Goal: Task Accomplishment & Management: Manage account settings

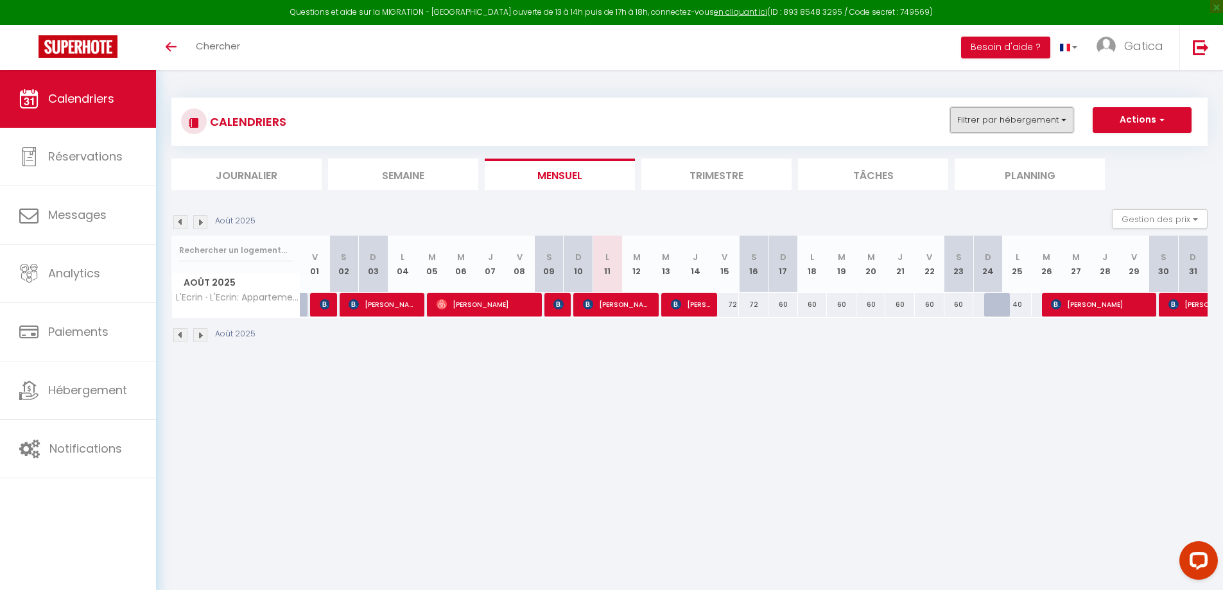
click at [1022, 111] on button "Filtrer par hébergement" at bounding box center [1011, 120] width 123 height 26
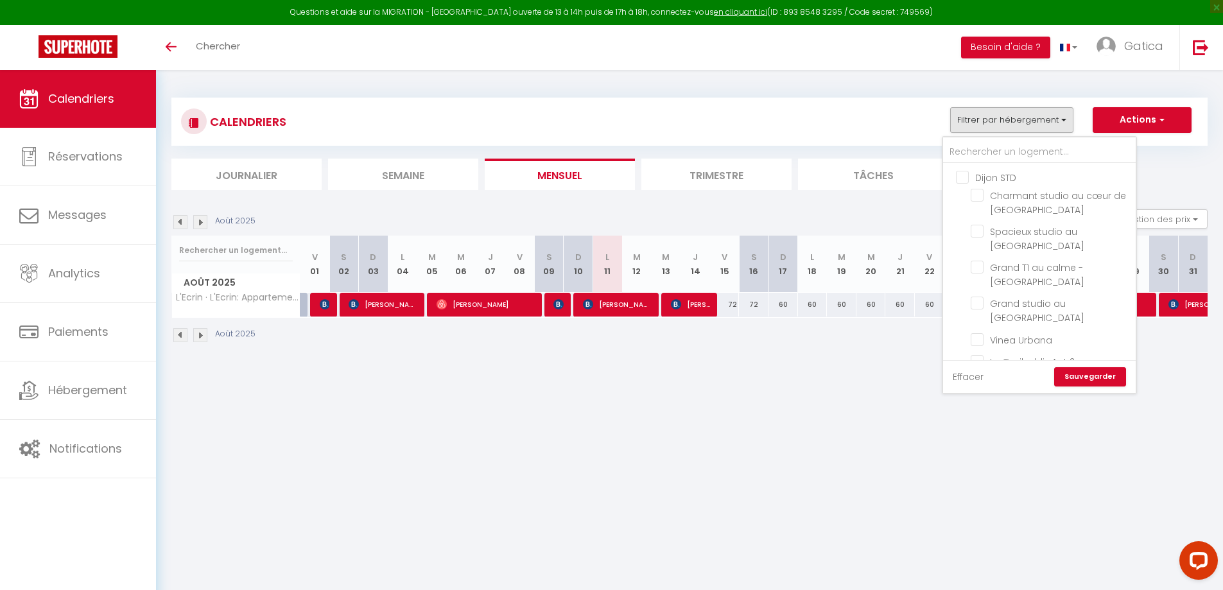
click at [965, 383] on link "Effacer" at bounding box center [967, 377] width 31 height 14
checkbox input "false"
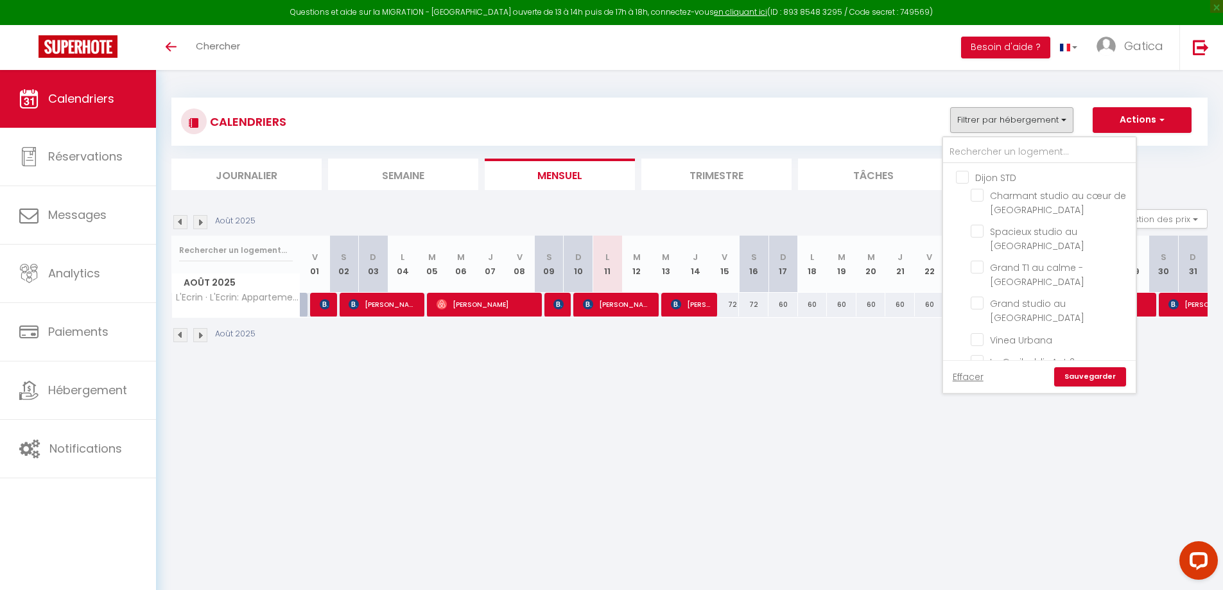
checkbox input "false"
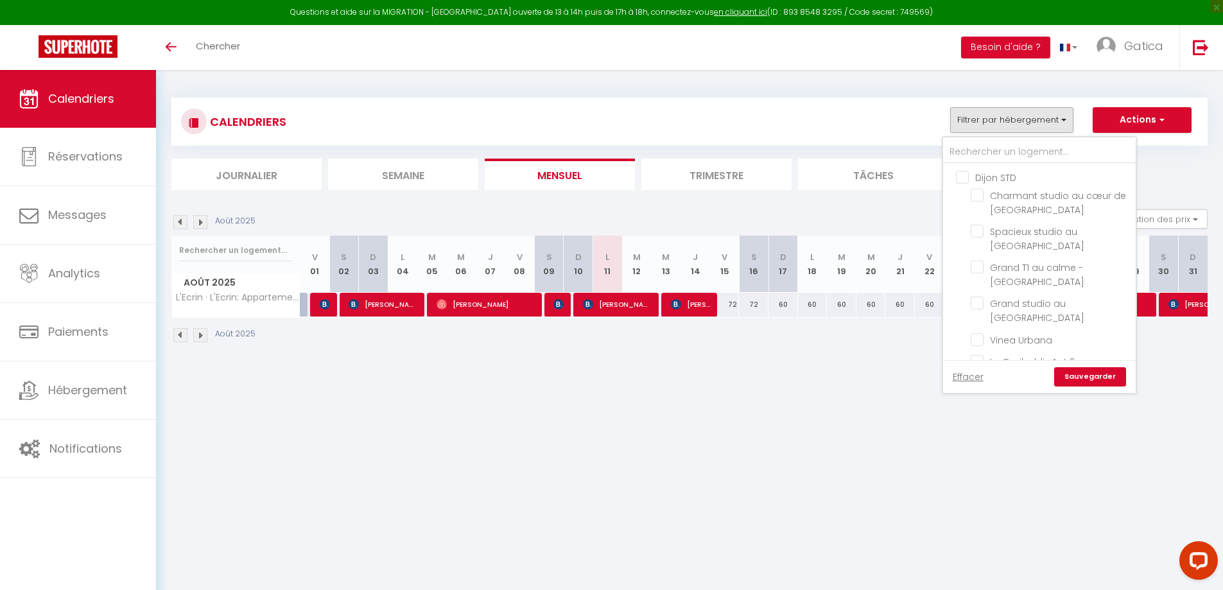
checkbox input "false"
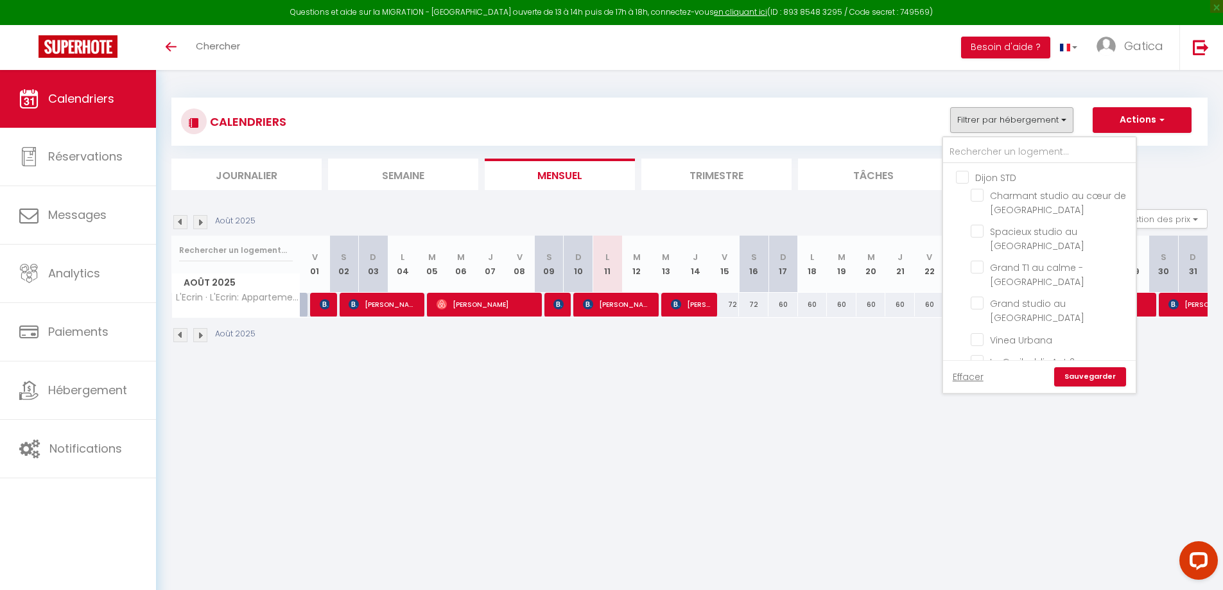
checkbox input "false"
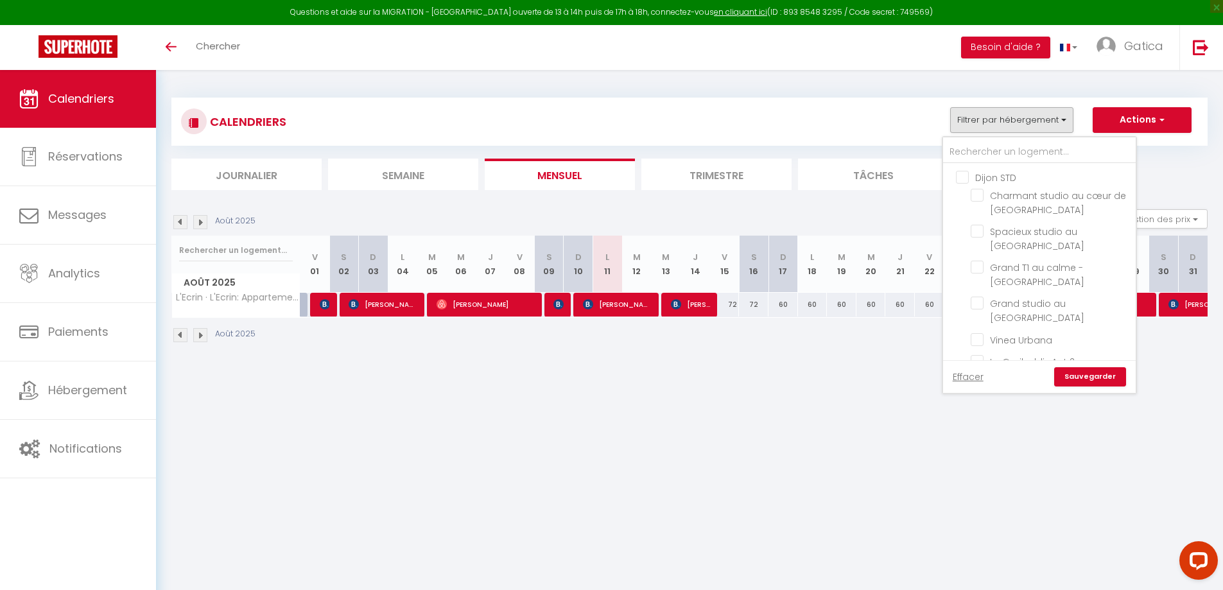
checkbox input "false"
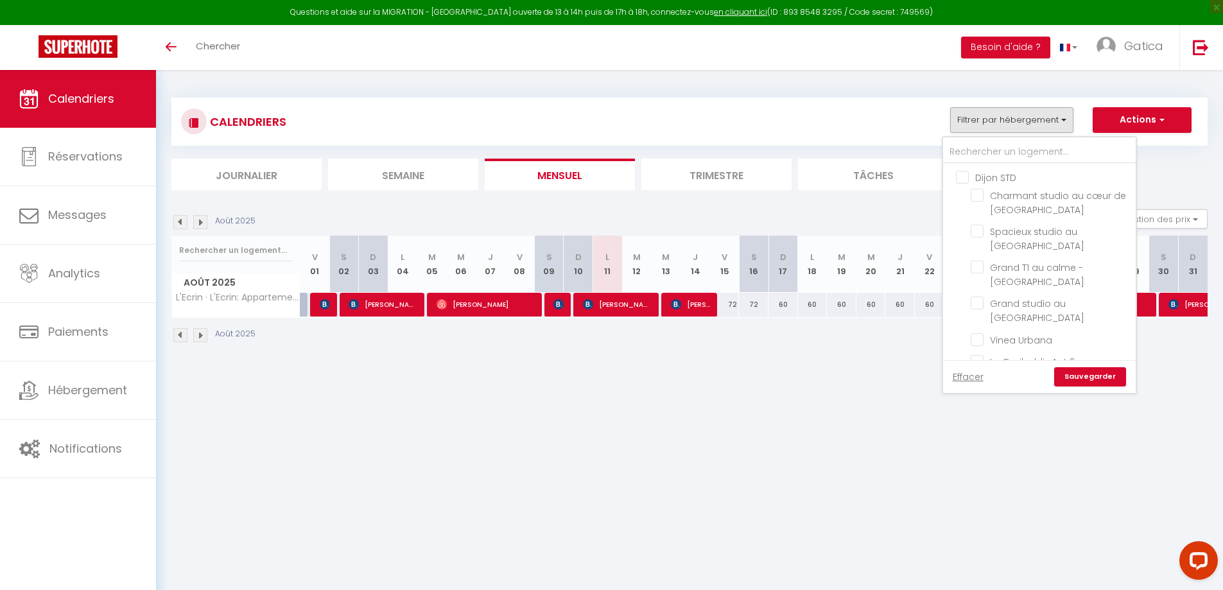
checkbox input "false"
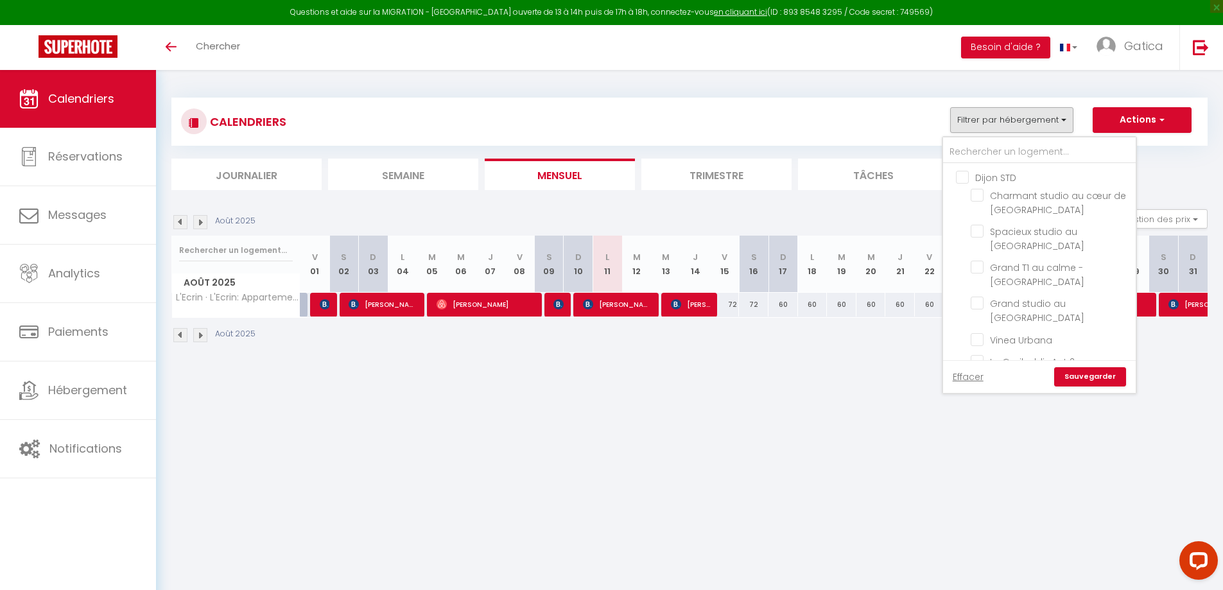
checkbox input "false"
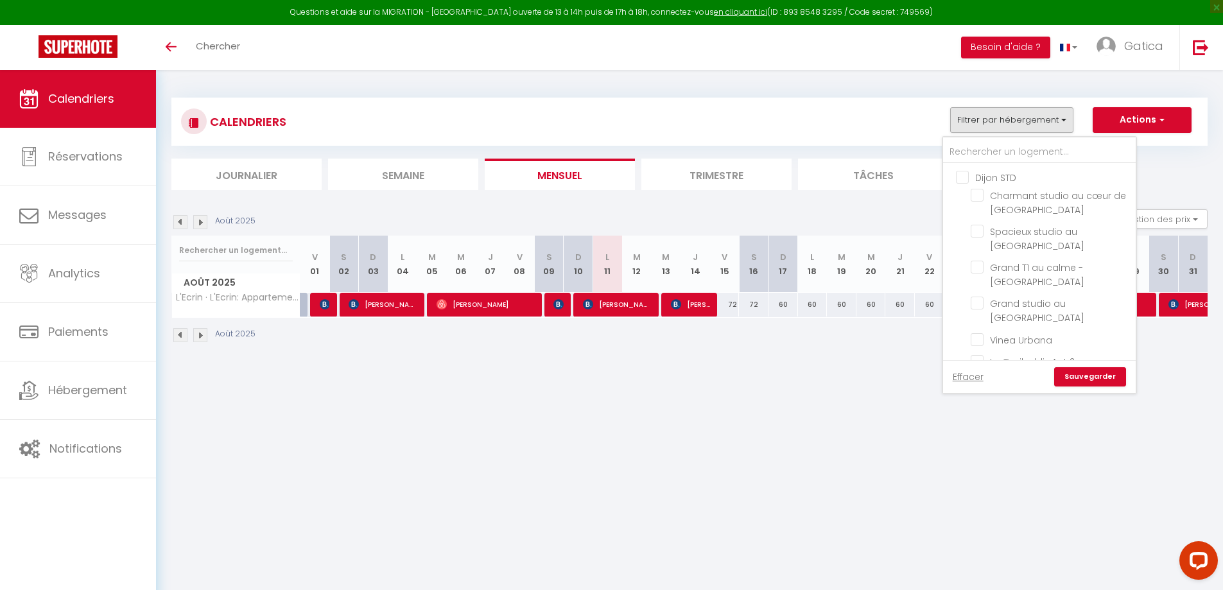
checkbox input "false"
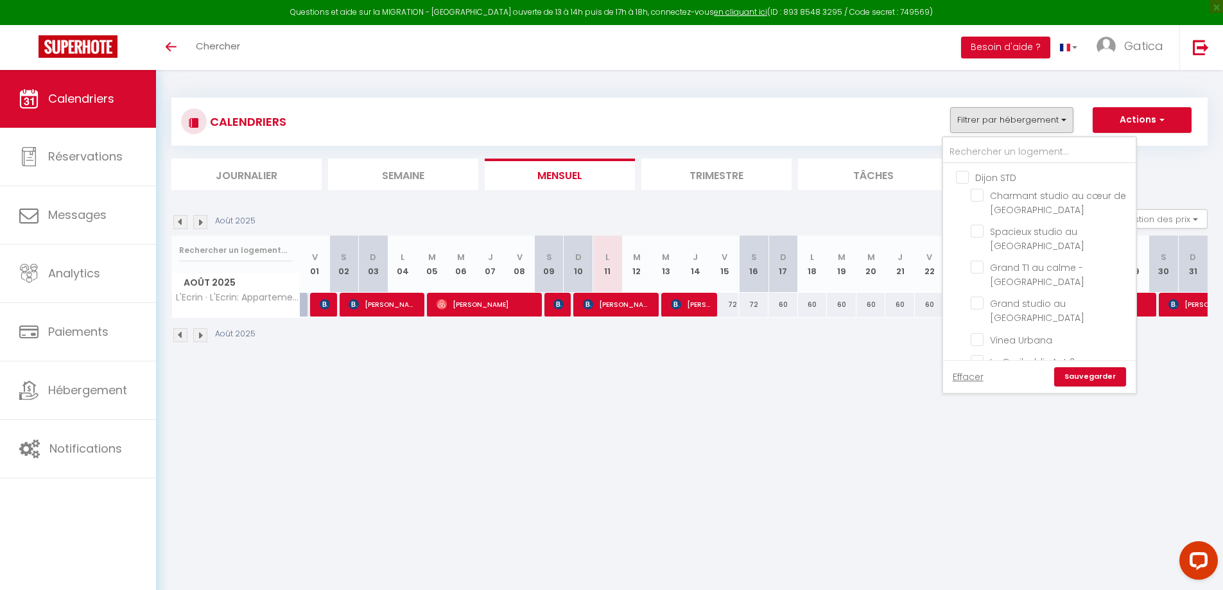
checkbox input "false"
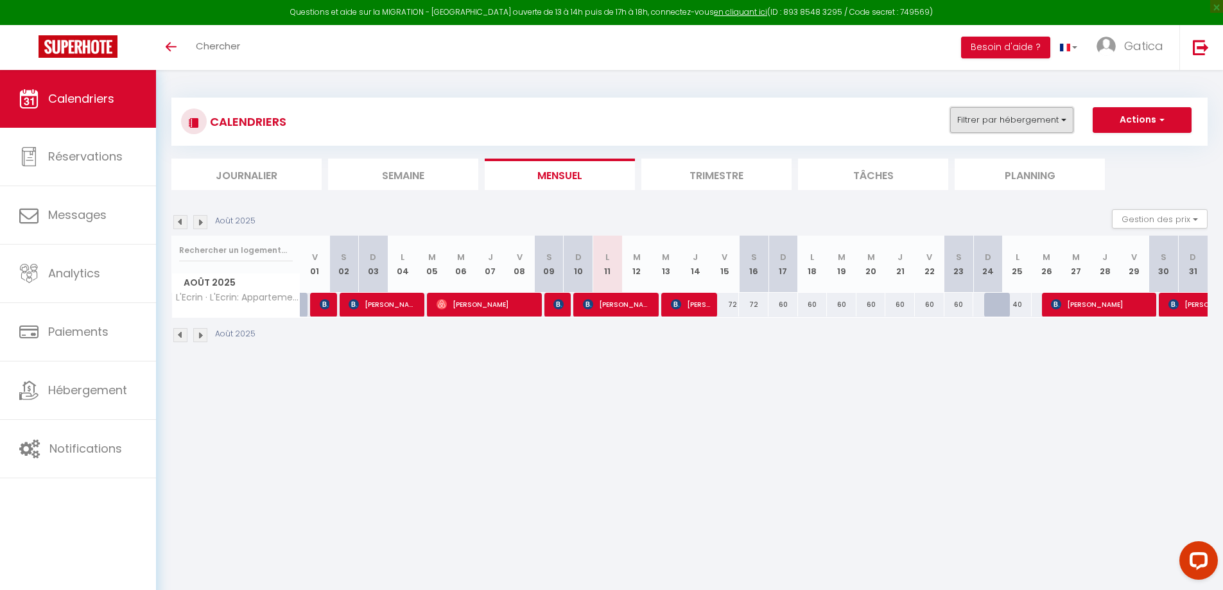
drag, startPoint x: 1035, startPoint y: 124, endPoint x: 1035, endPoint y: 135, distance: 11.6
click at [1035, 125] on button "Filtrer par hébergement" at bounding box center [1011, 120] width 123 height 26
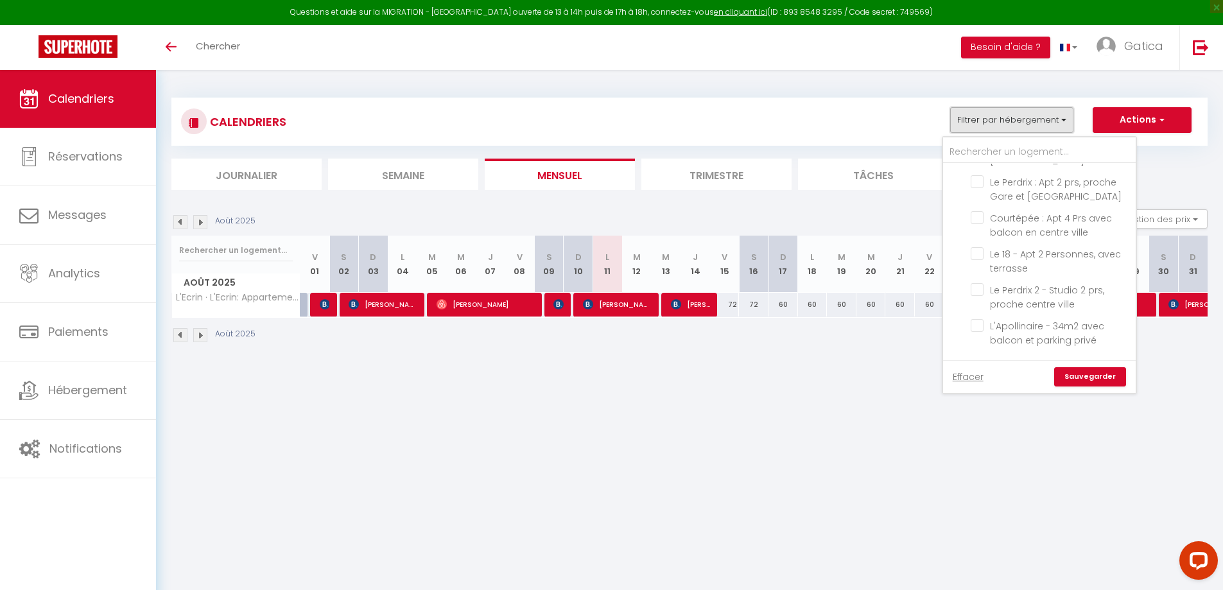
scroll to position [193, 0]
click at [979, 311] on input "Le Perdrix 2 - Studio 2 prs, proche centre ville" at bounding box center [1050, 312] width 160 height 13
checkbox input "true"
checkbox input "false"
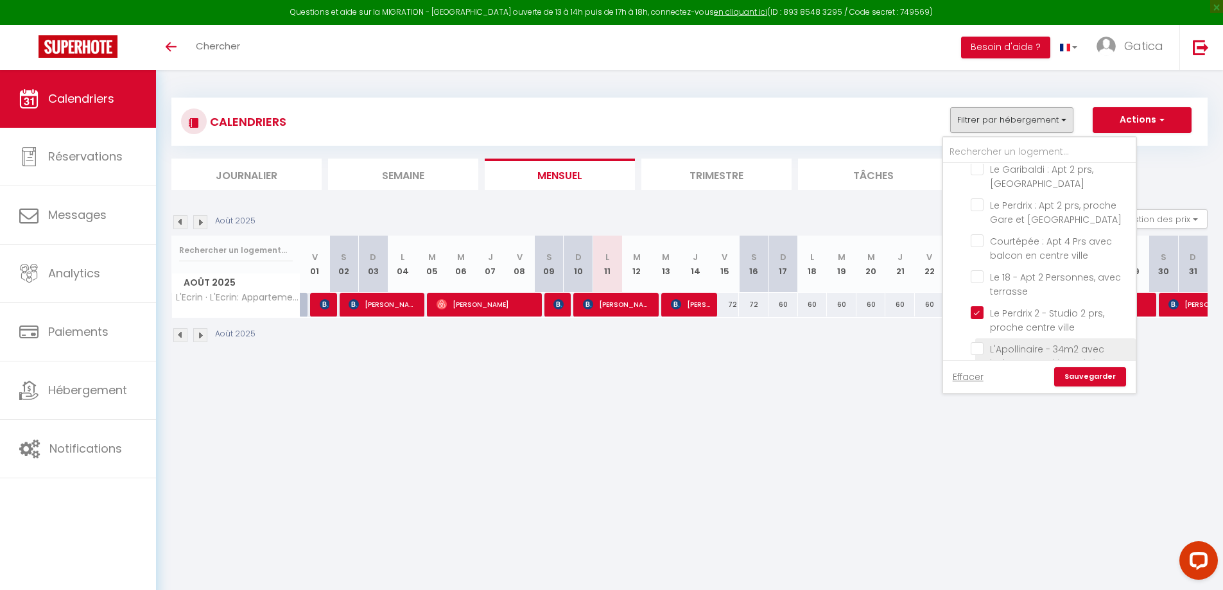
checkbox input "false"
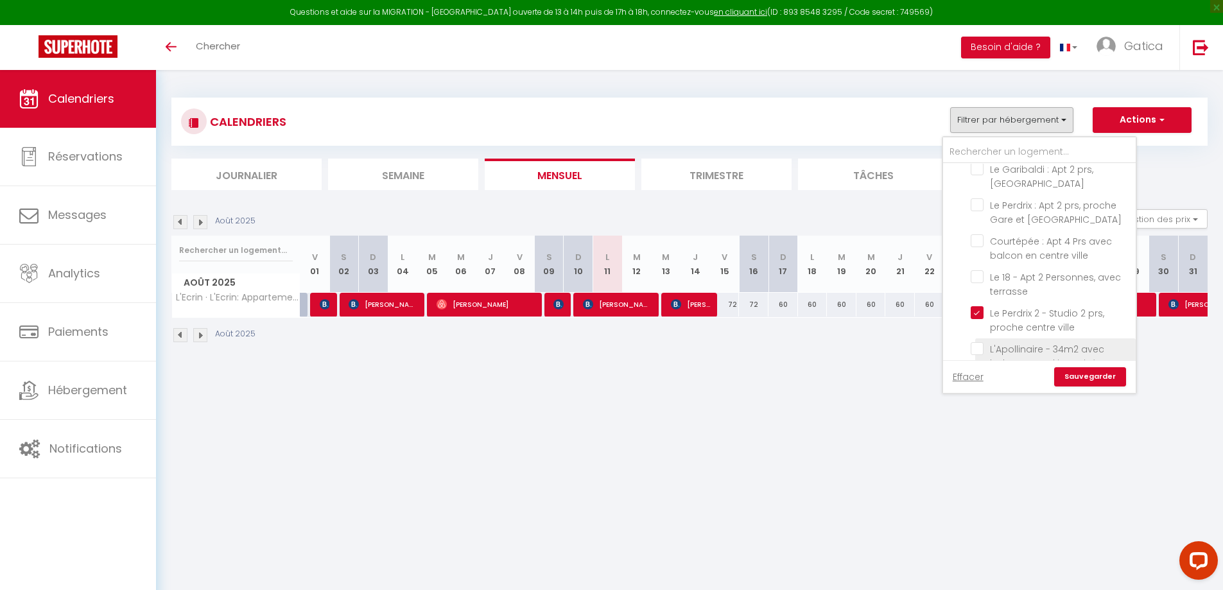
checkbox input "false"
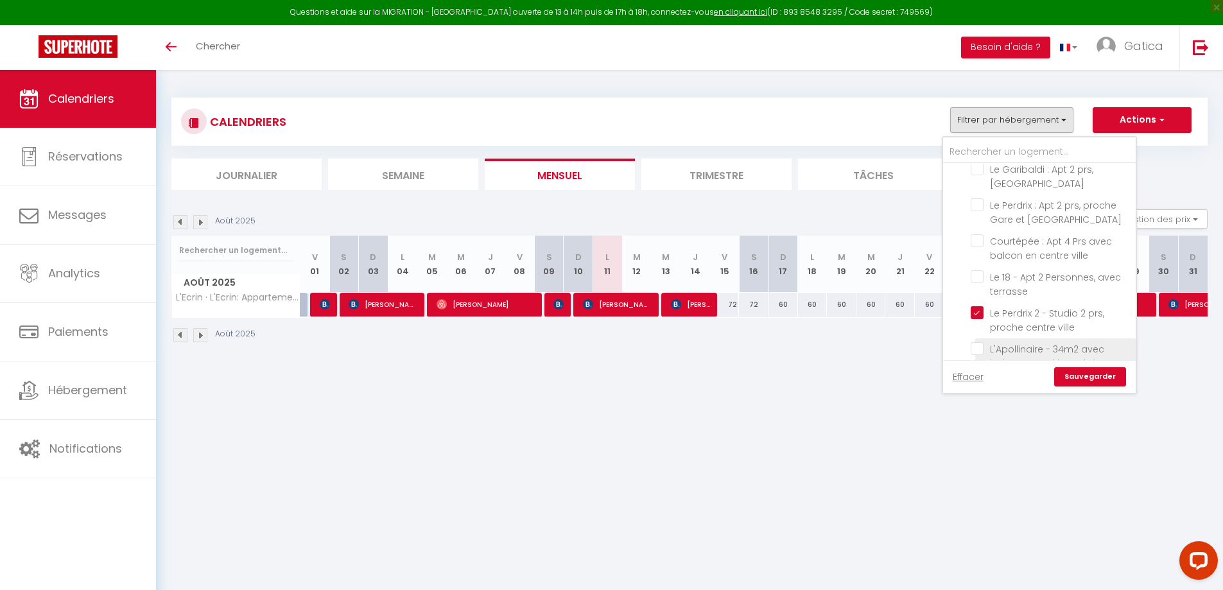
checkbox input "false"
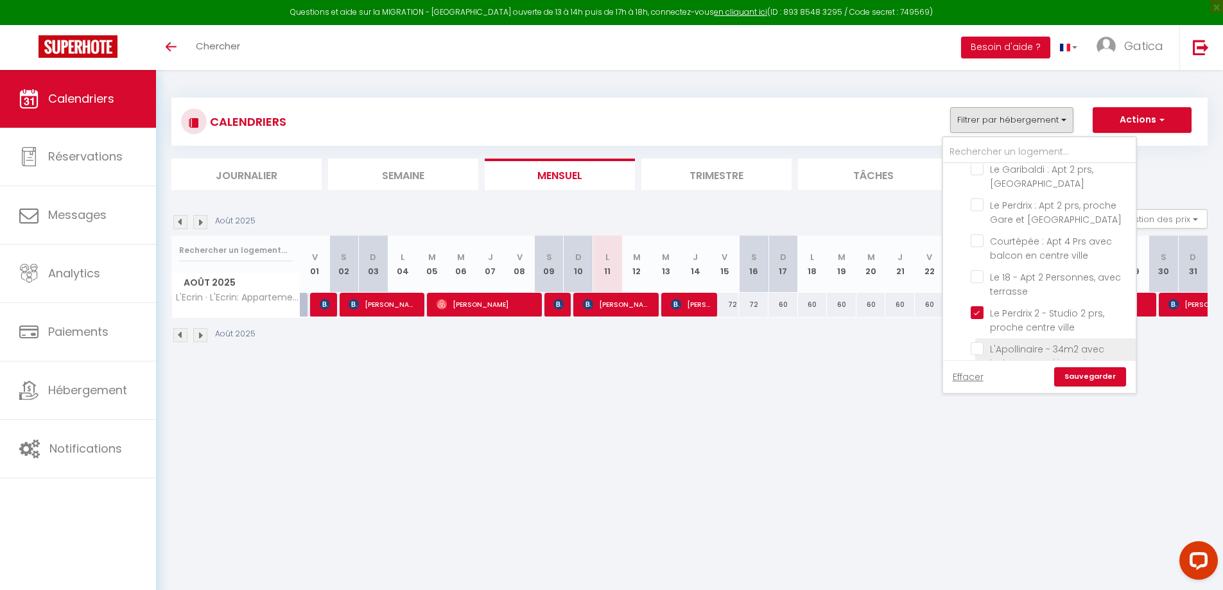
checkbox input "false"
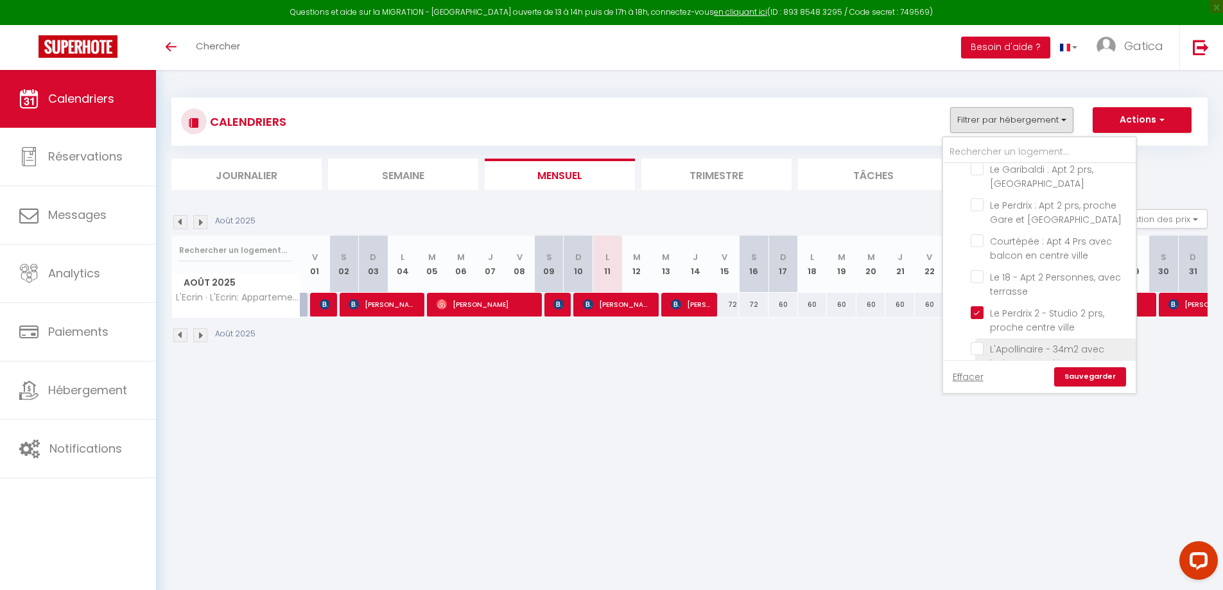
checkbox input "false"
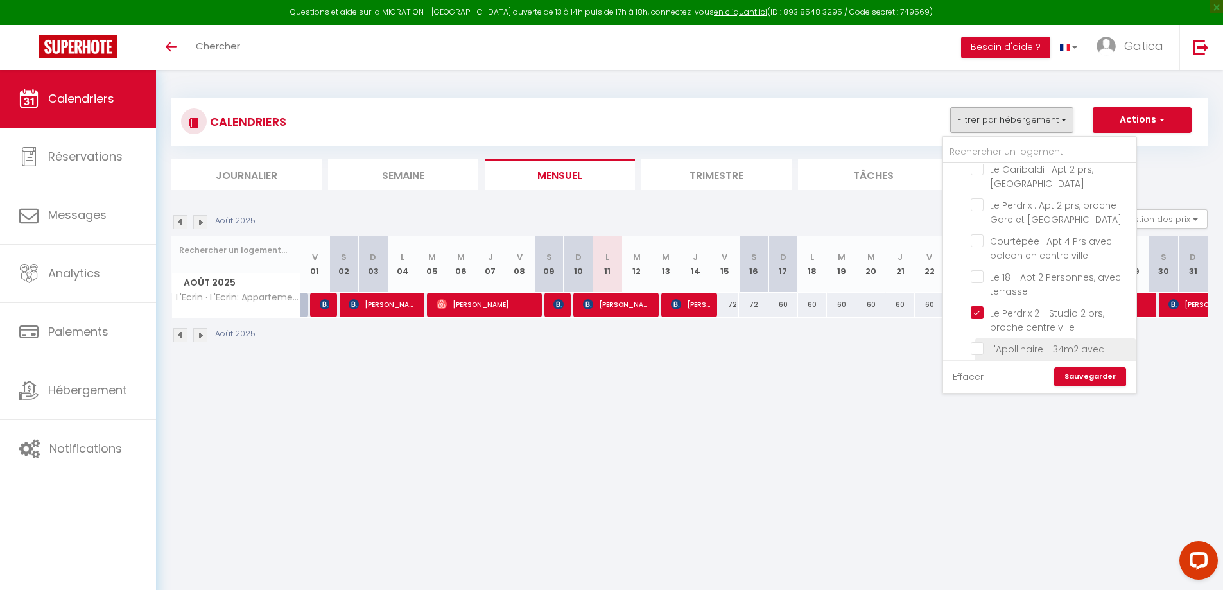
checkbox input "false"
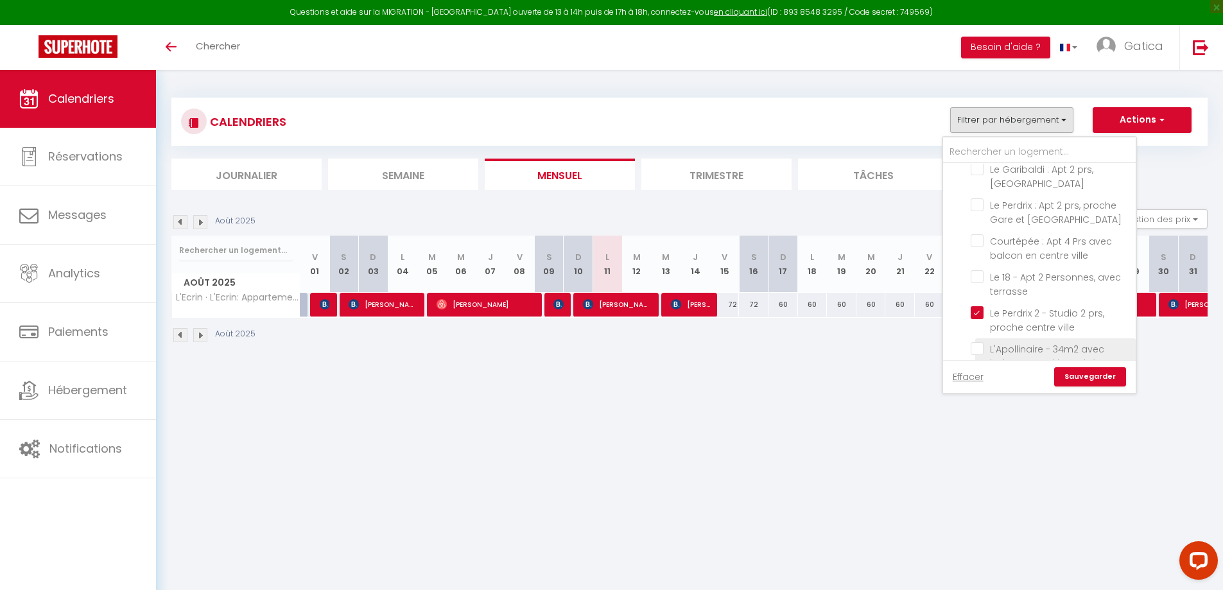
checkbox input "false"
click at [1090, 376] on link "Sauvegarder" at bounding box center [1090, 376] width 72 height 19
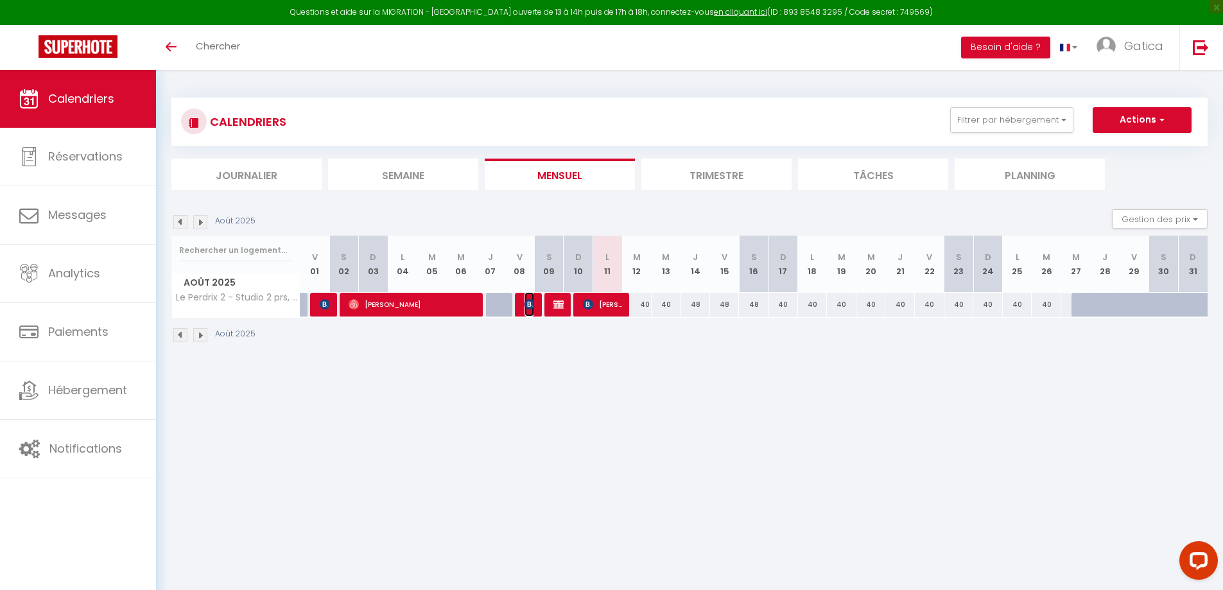
click at [529, 303] on img at bounding box center [529, 304] width 10 height 10
select select "OK"
select select "0"
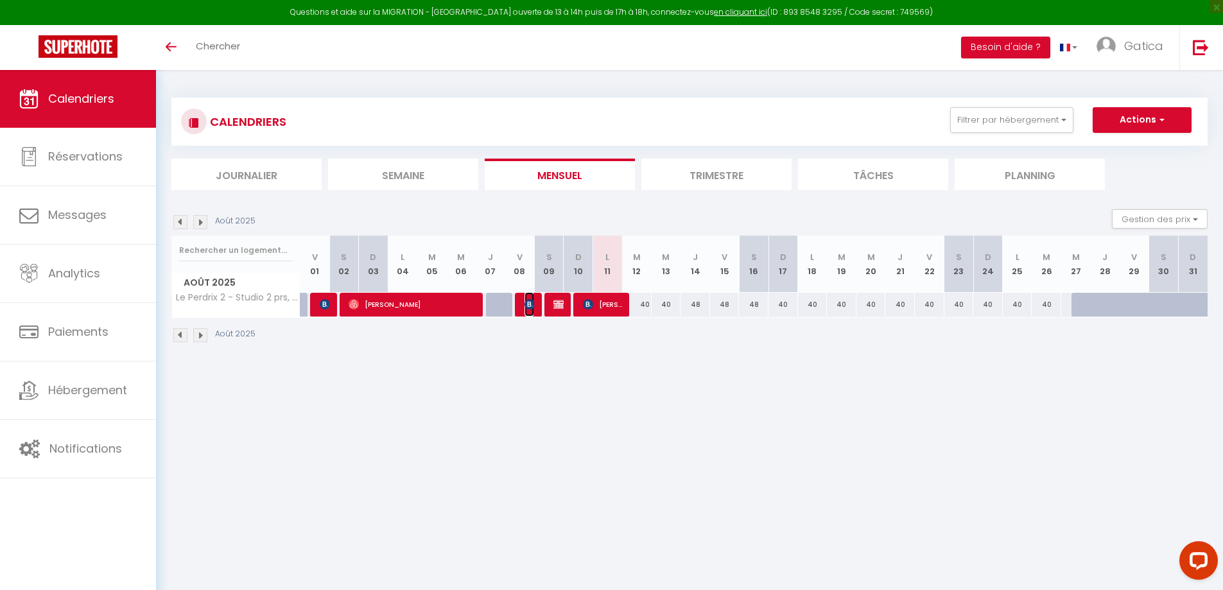
select select "1"
select select
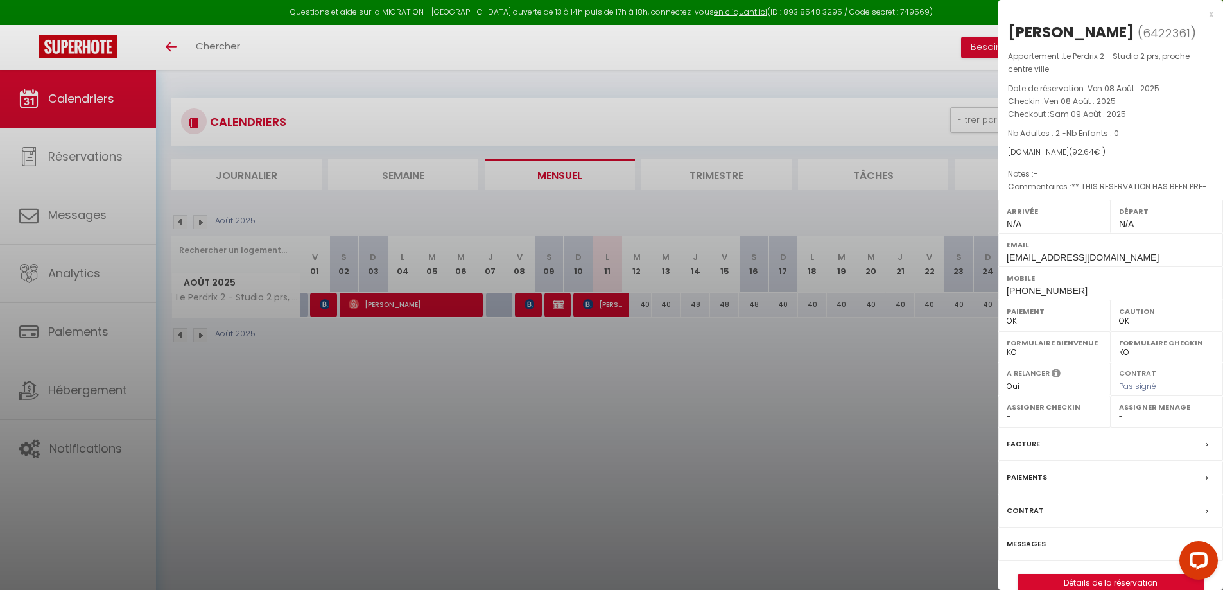
click at [584, 405] on div at bounding box center [611, 295] width 1223 height 590
checkbox input "false"
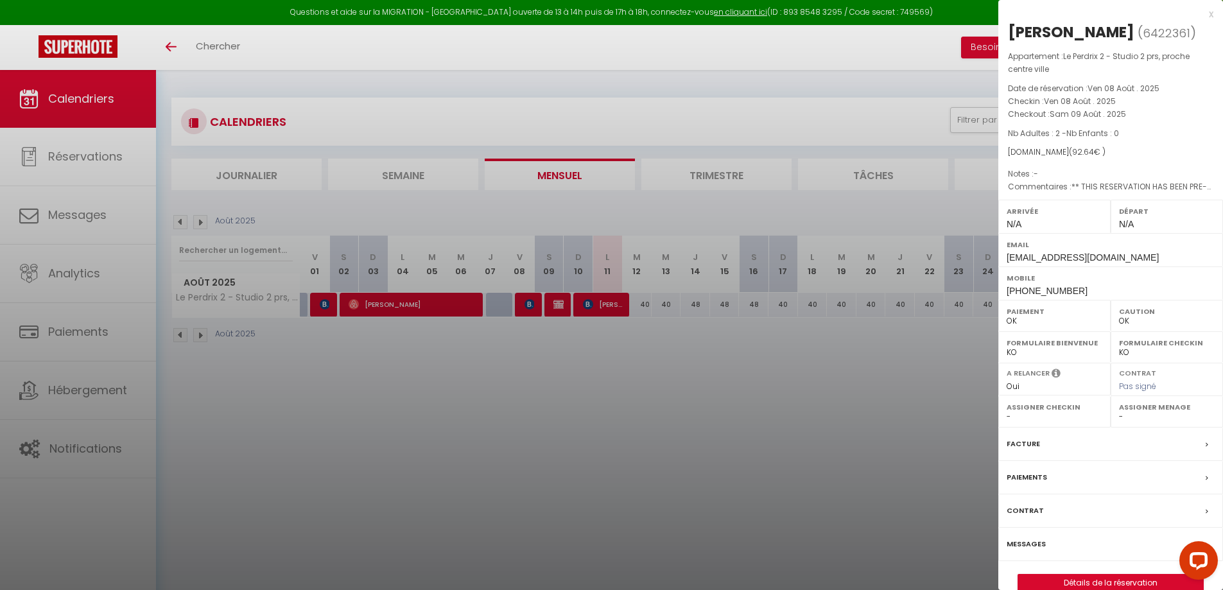
checkbox input "false"
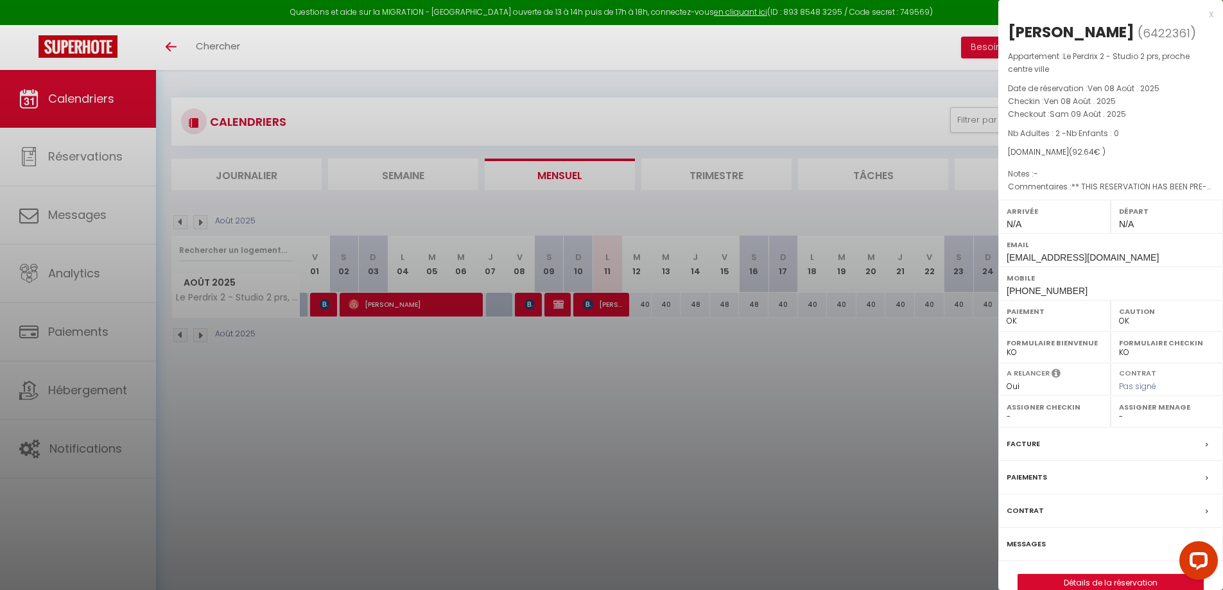
checkbox input "false"
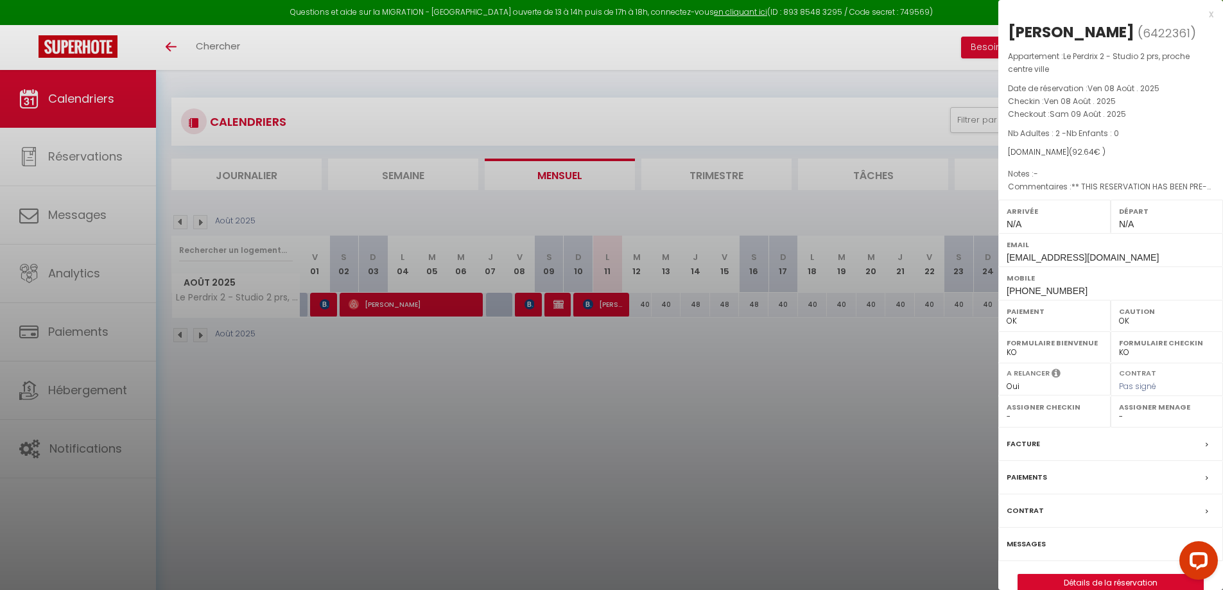
checkbox input "false"
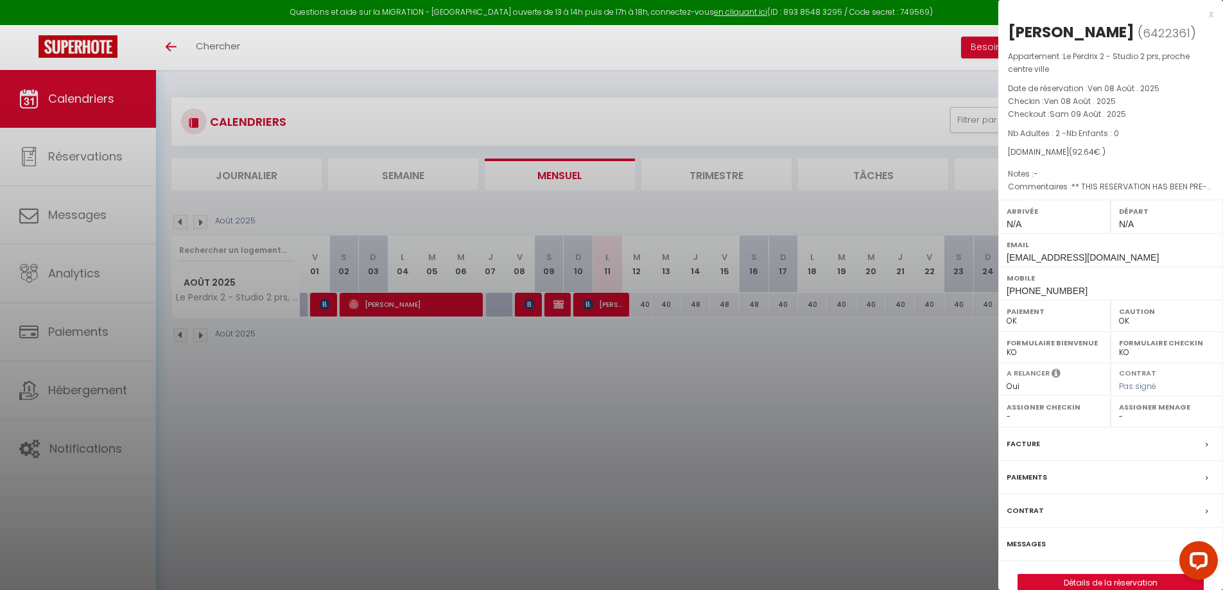
checkbox input "false"
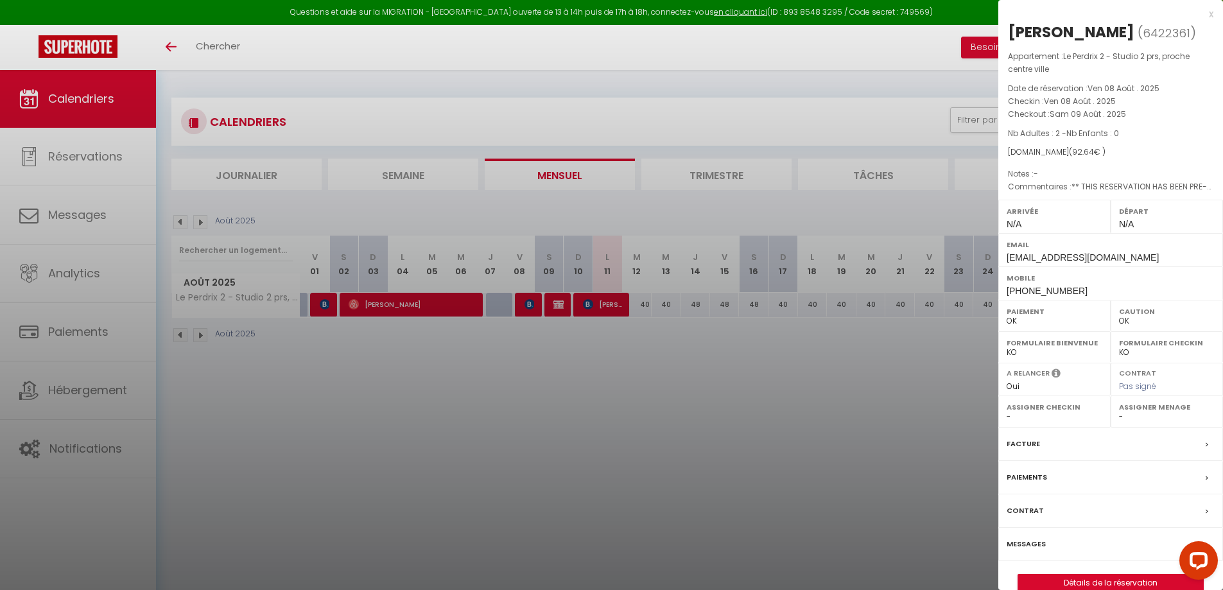
checkbox input "false"
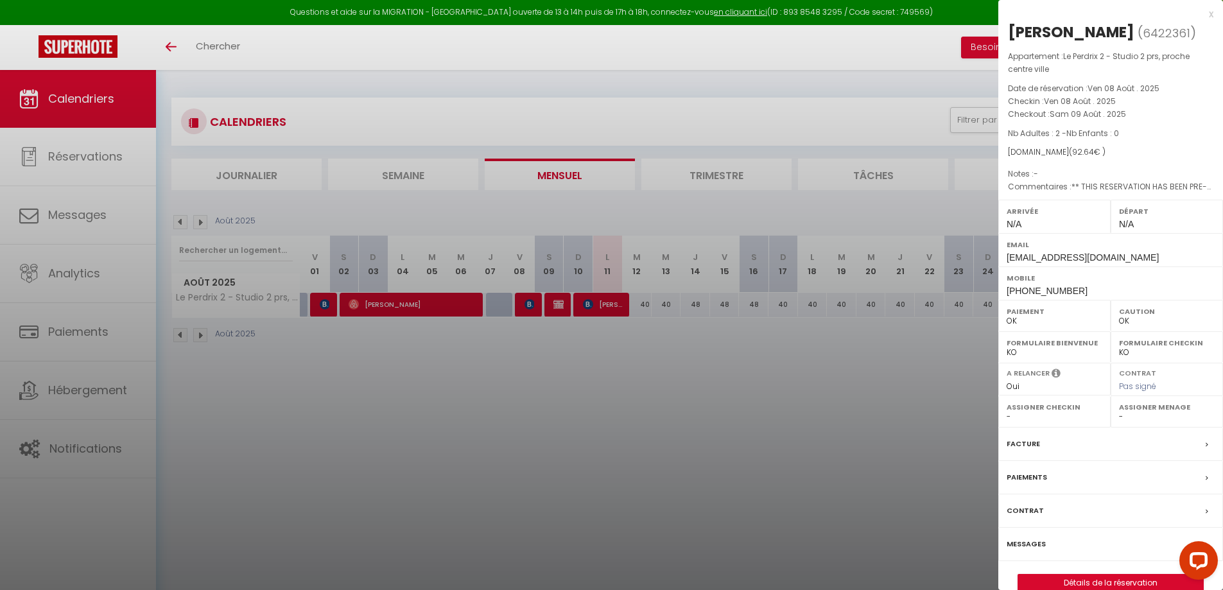
checkbox input "false"
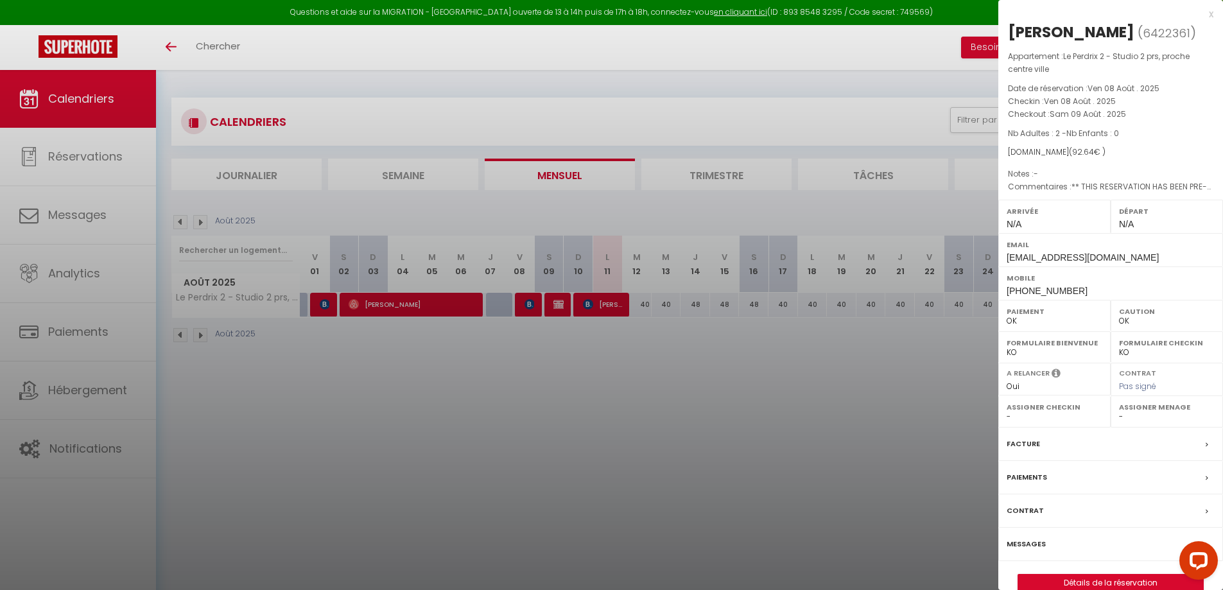
checkbox input "false"
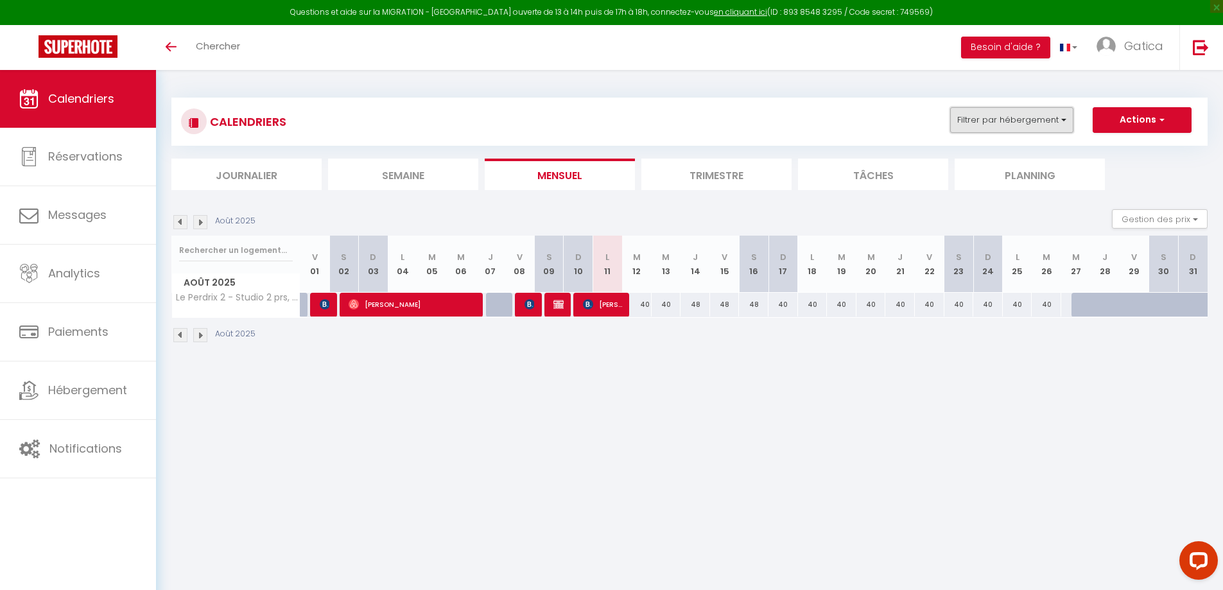
click at [1008, 121] on button "Filtrer par hébergement" at bounding box center [1011, 120] width 123 height 26
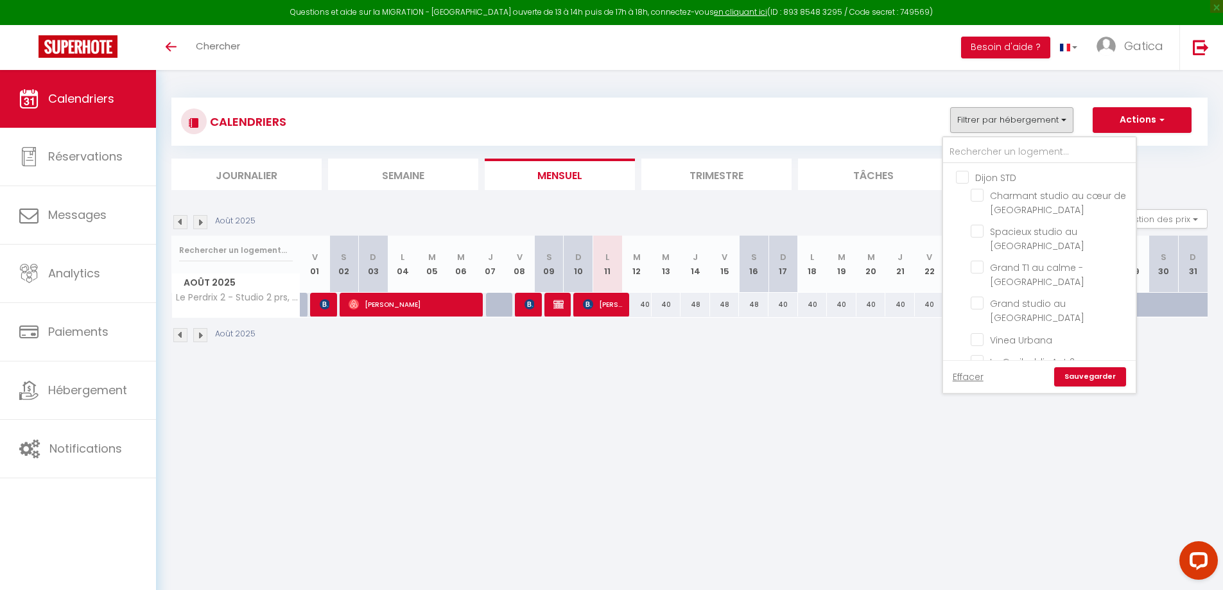
click at [974, 382] on link "Effacer" at bounding box center [967, 377] width 31 height 14
checkbox input "false"
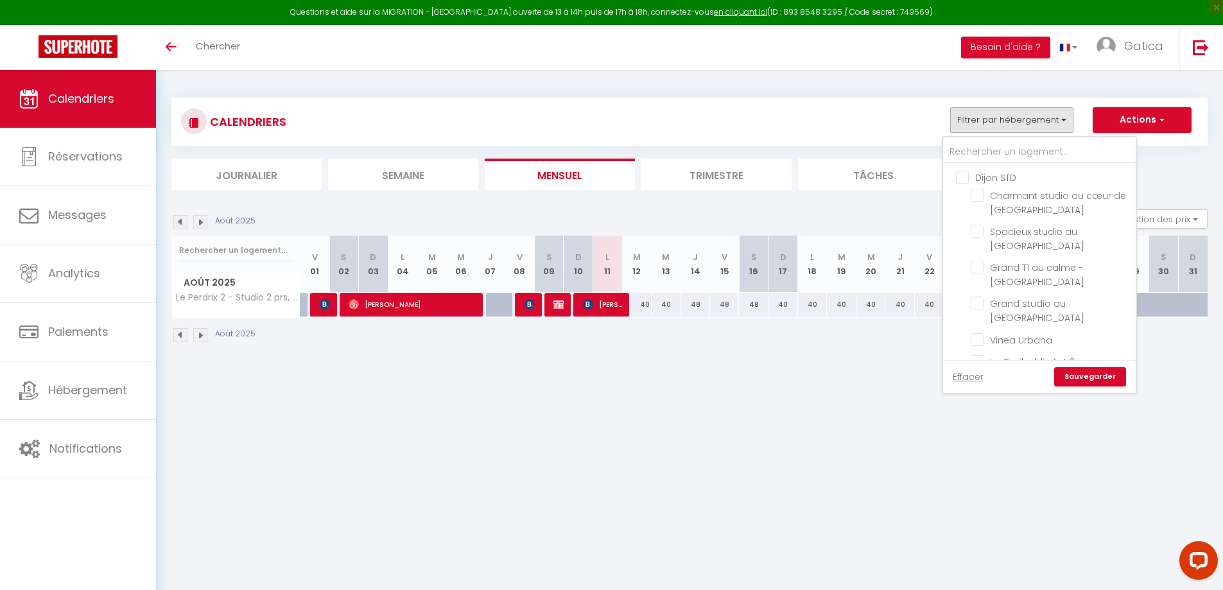
checkbox input "false"
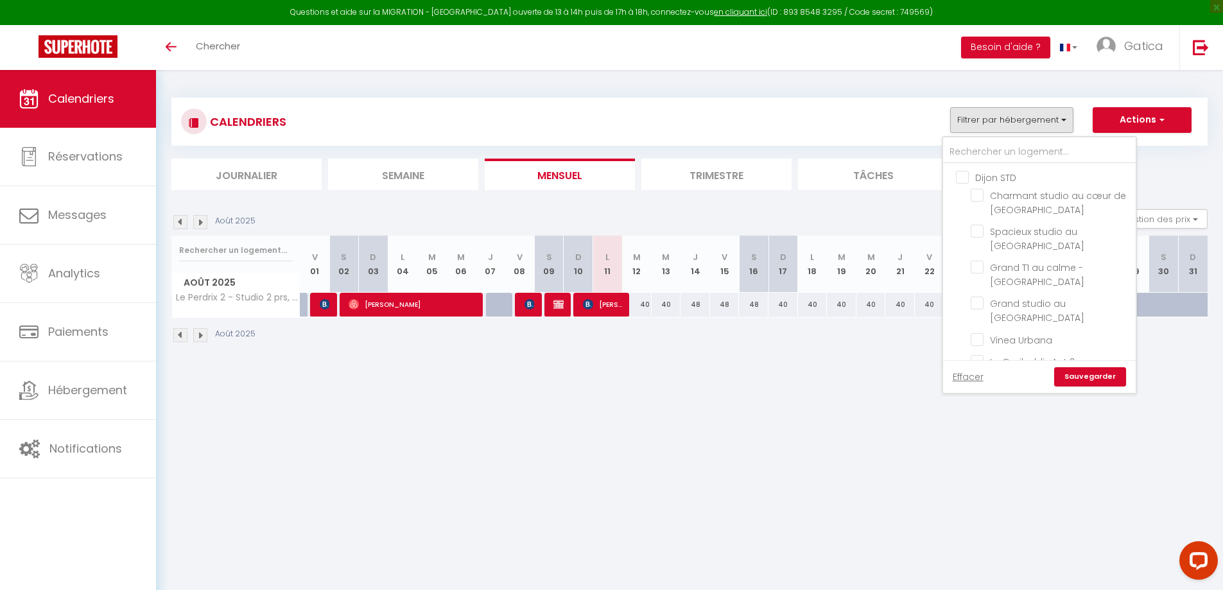
checkbox input "false"
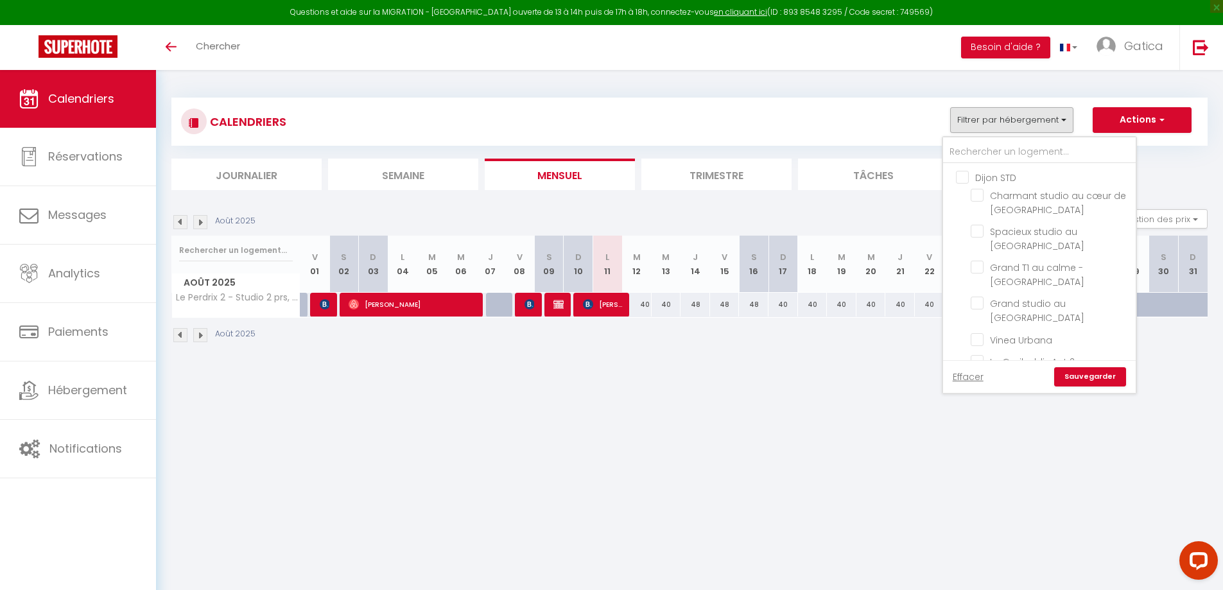
checkbox input "false"
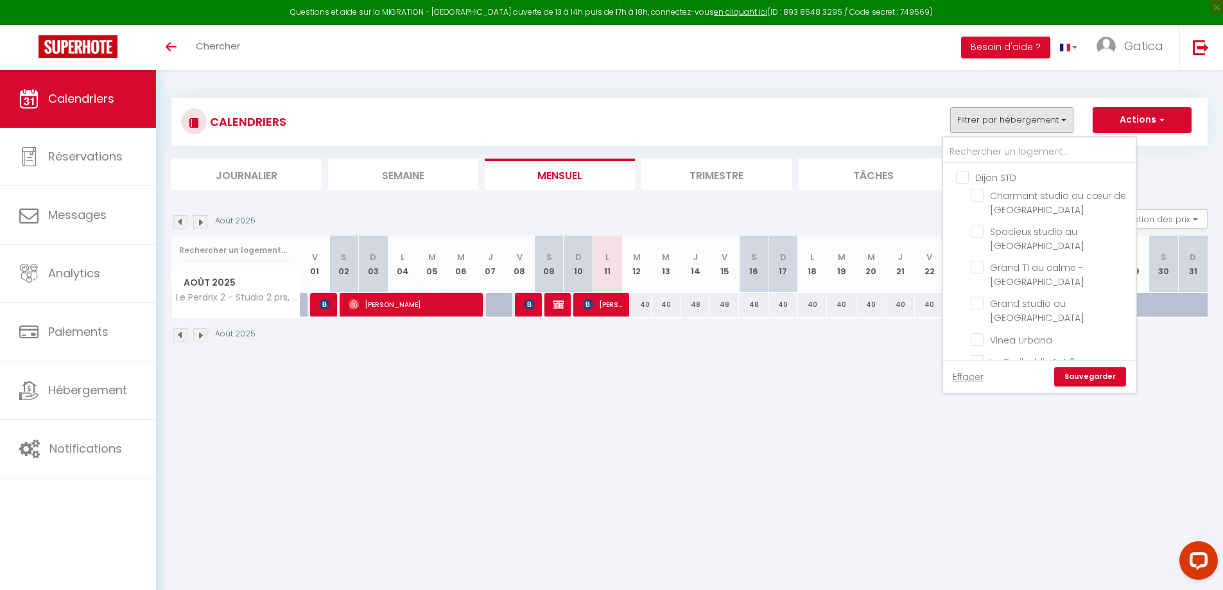
checkbox input "false"
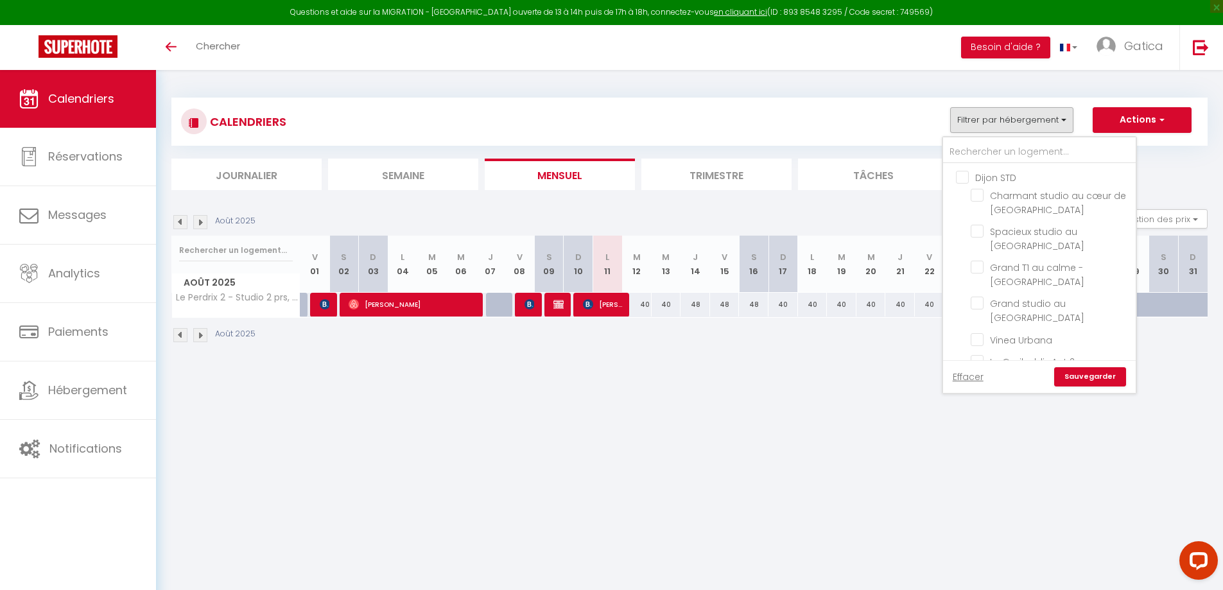
checkbox input "false"
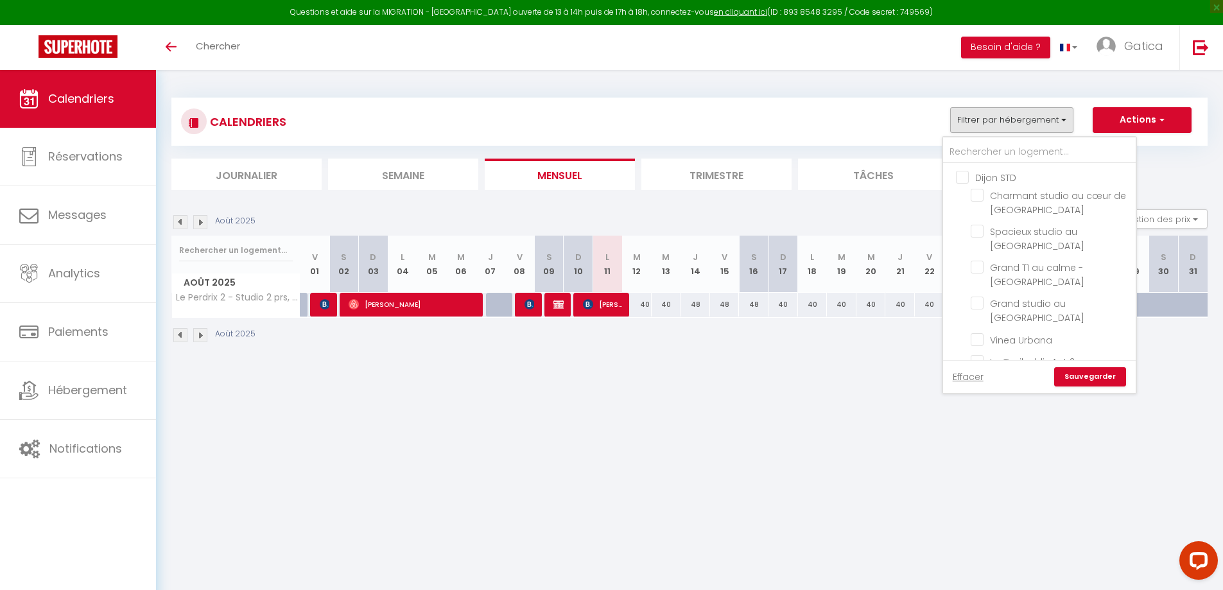
checkbox input "false"
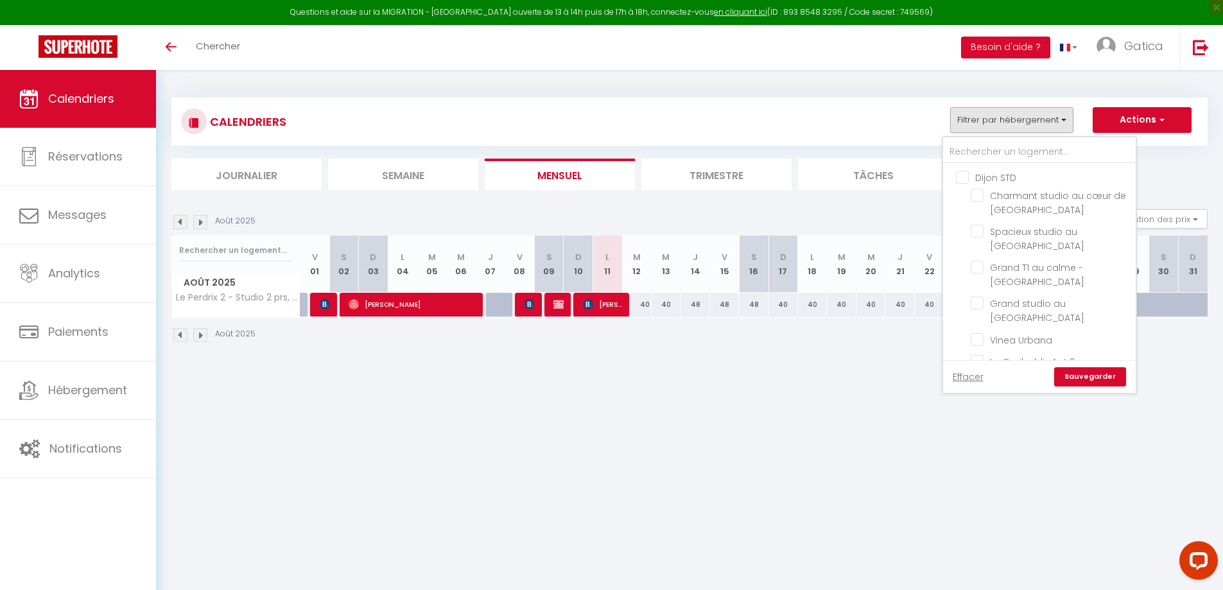
checkbox input "false"
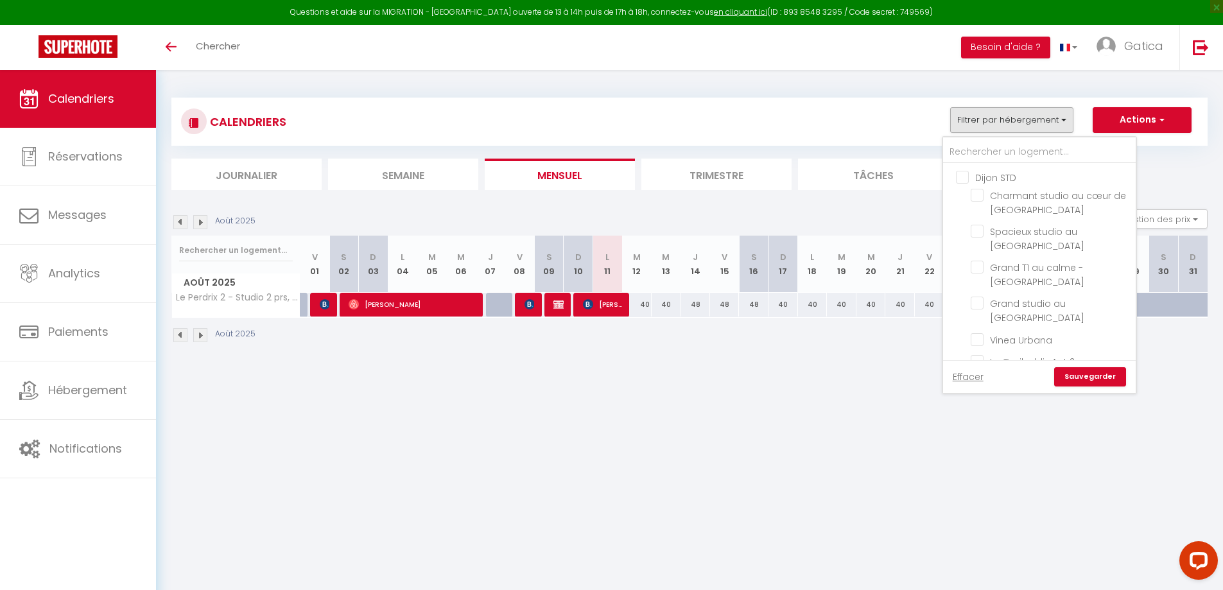
checkbox input "false"
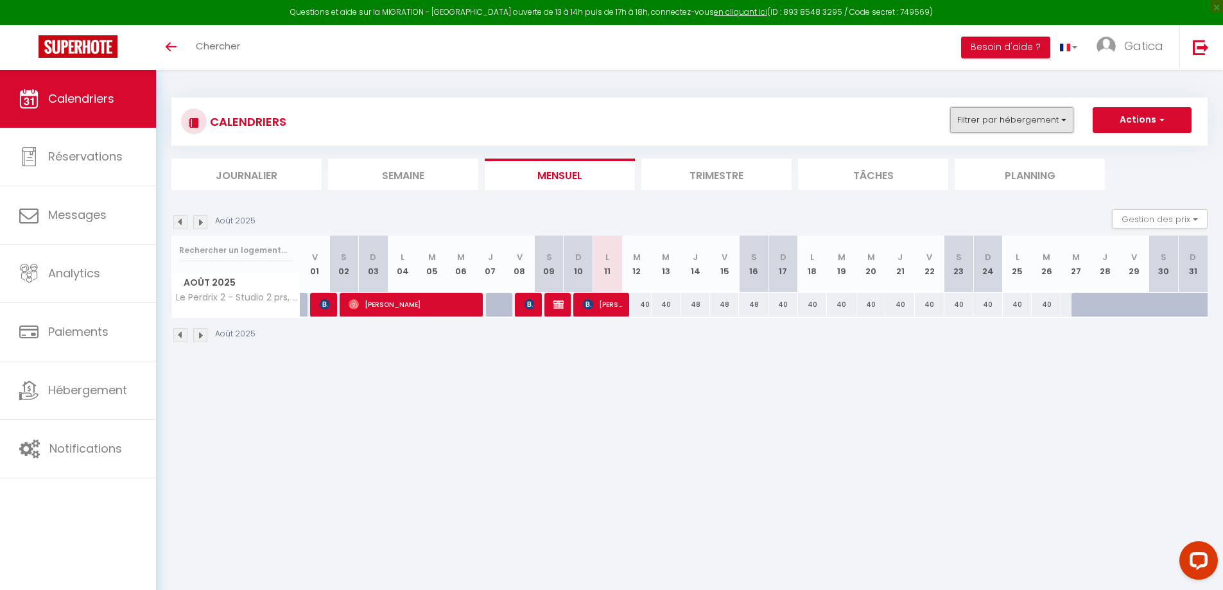
click at [1022, 122] on button "Filtrer par hébergement" at bounding box center [1011, 120] width 123 height 26
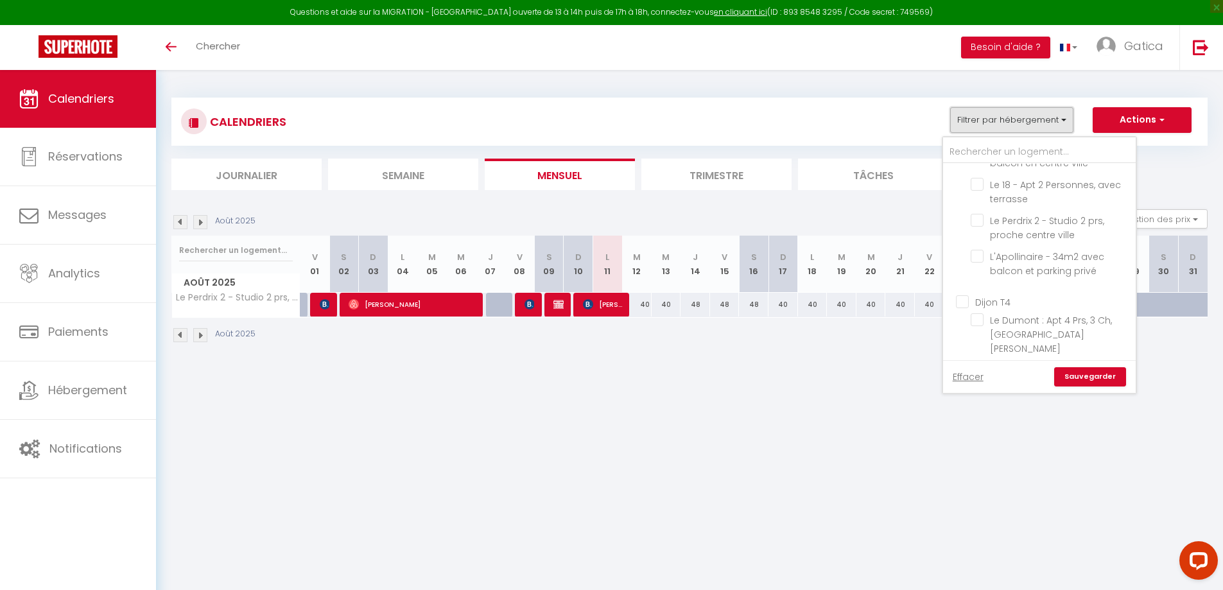
scroll to position [513, 0]
click at [990, 150] on input "text" at bounding box center [1039, 152] width 193 height 23
type input "p"
checkbox input "false"
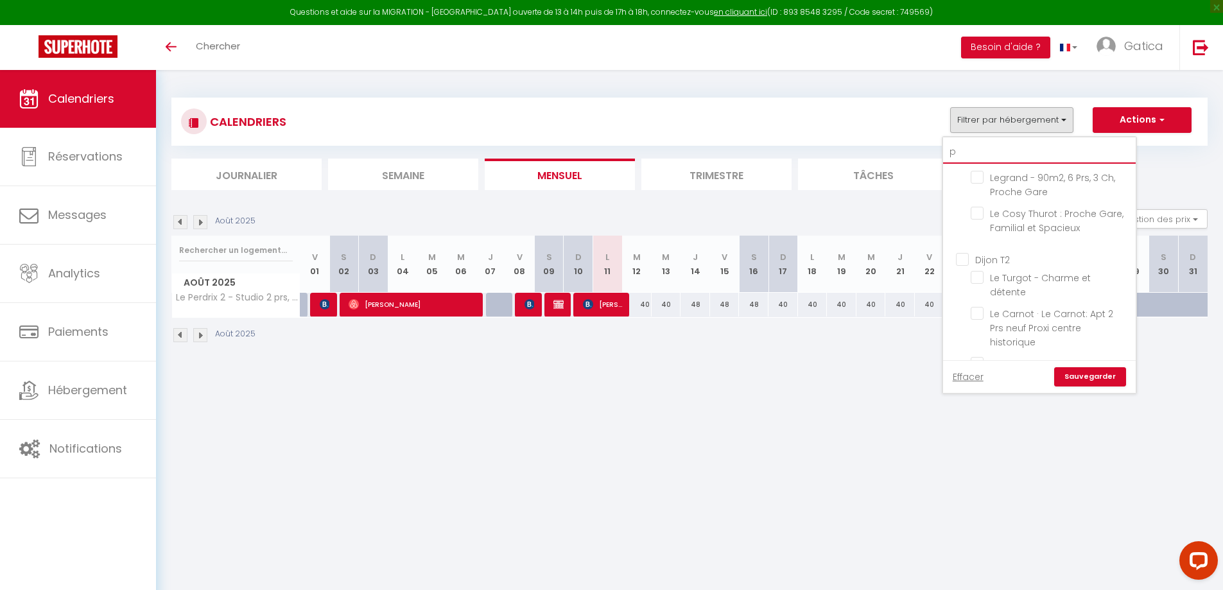
checkbox input "false"
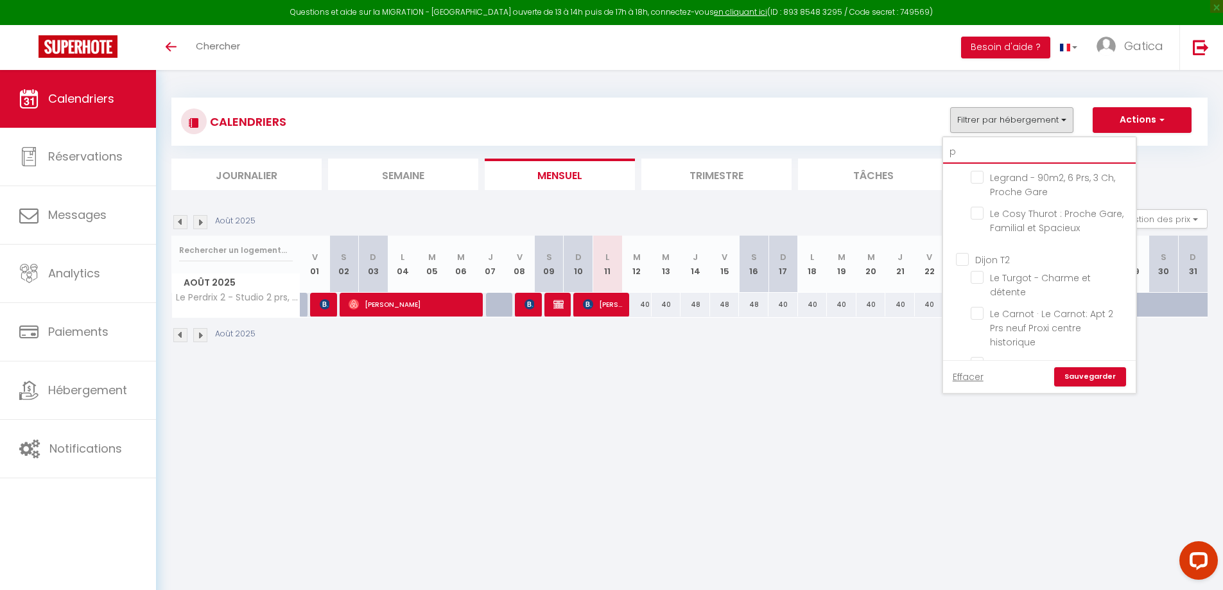
checkbox input "false"
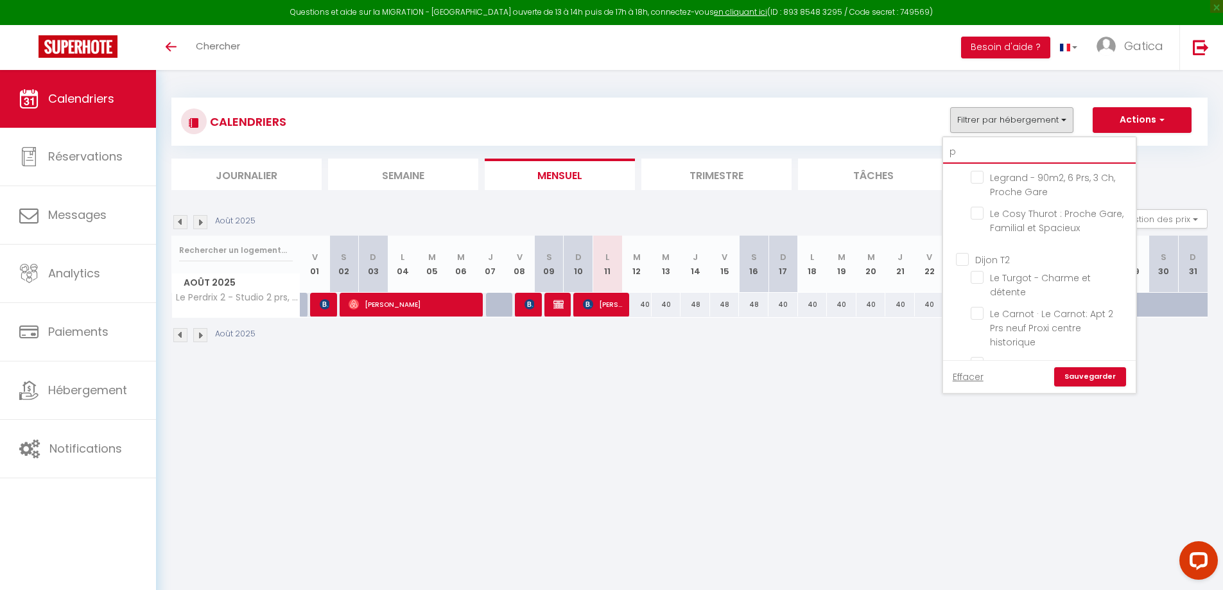
checkbox input "false"
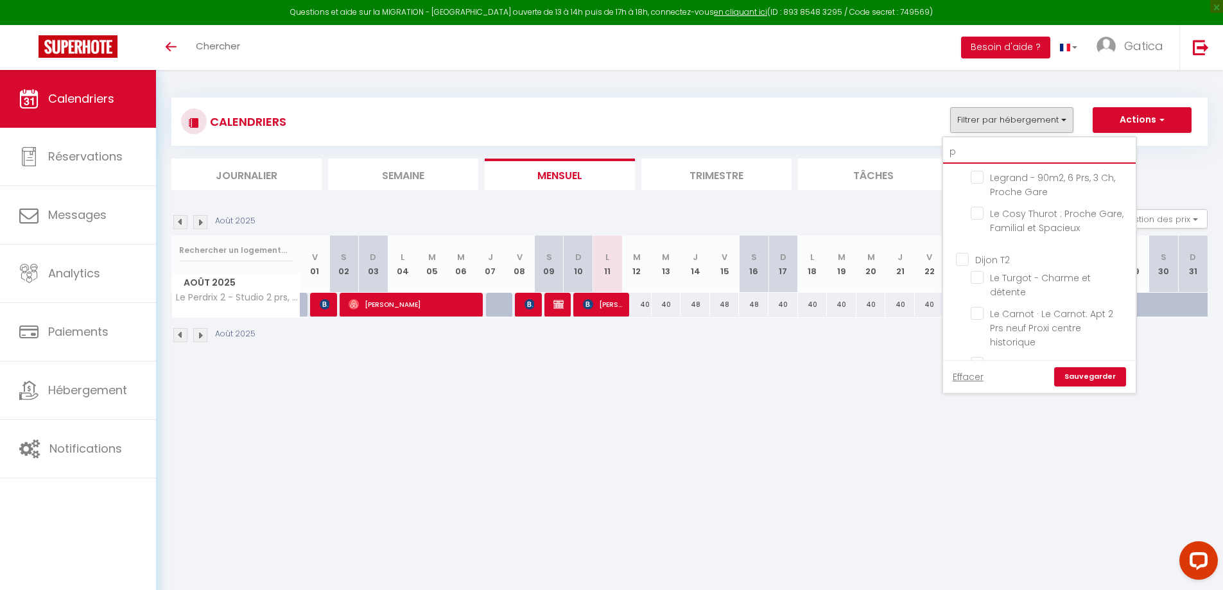
checkbox input "false"
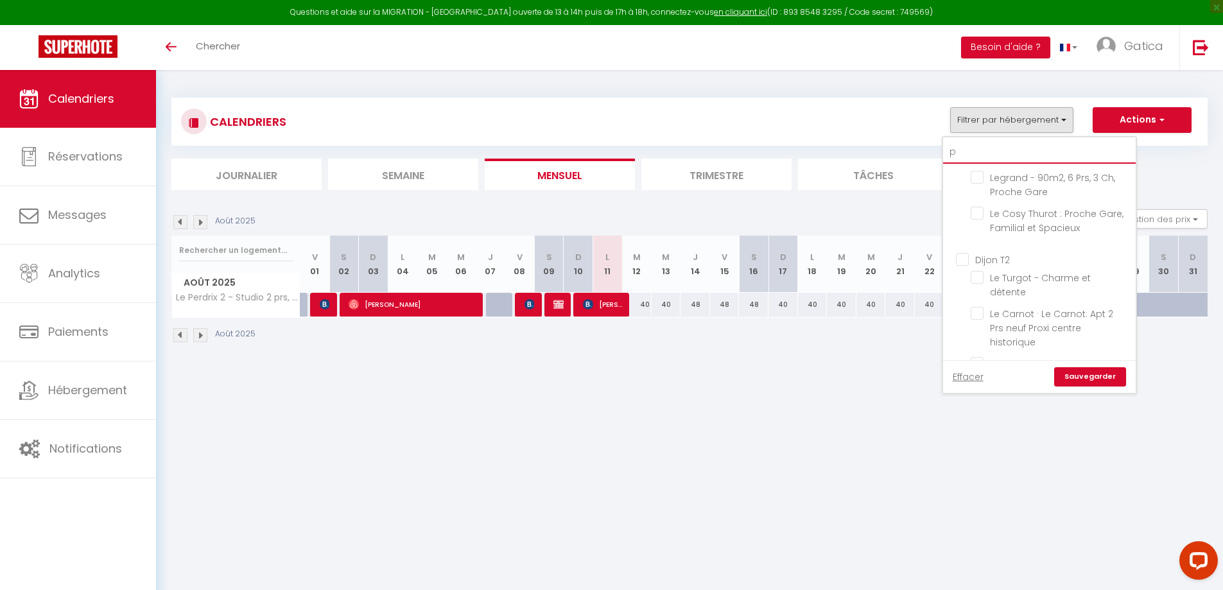
checkbox input "false"
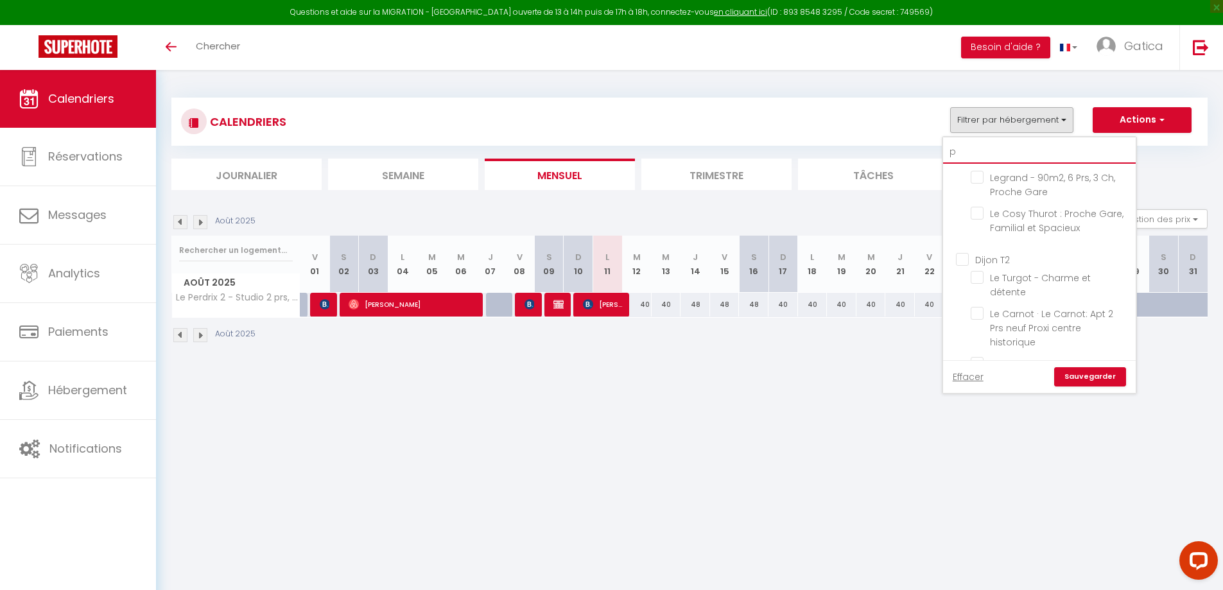
checkbox input "false"
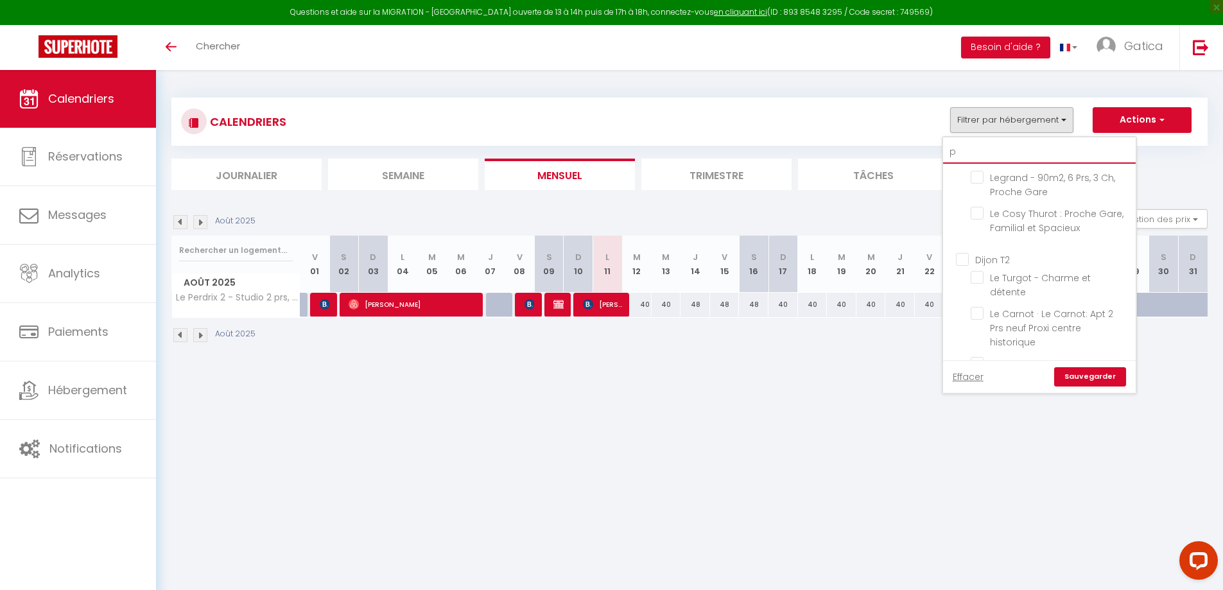
checkbox input "false"
type input "ph"
checkbox input "false"
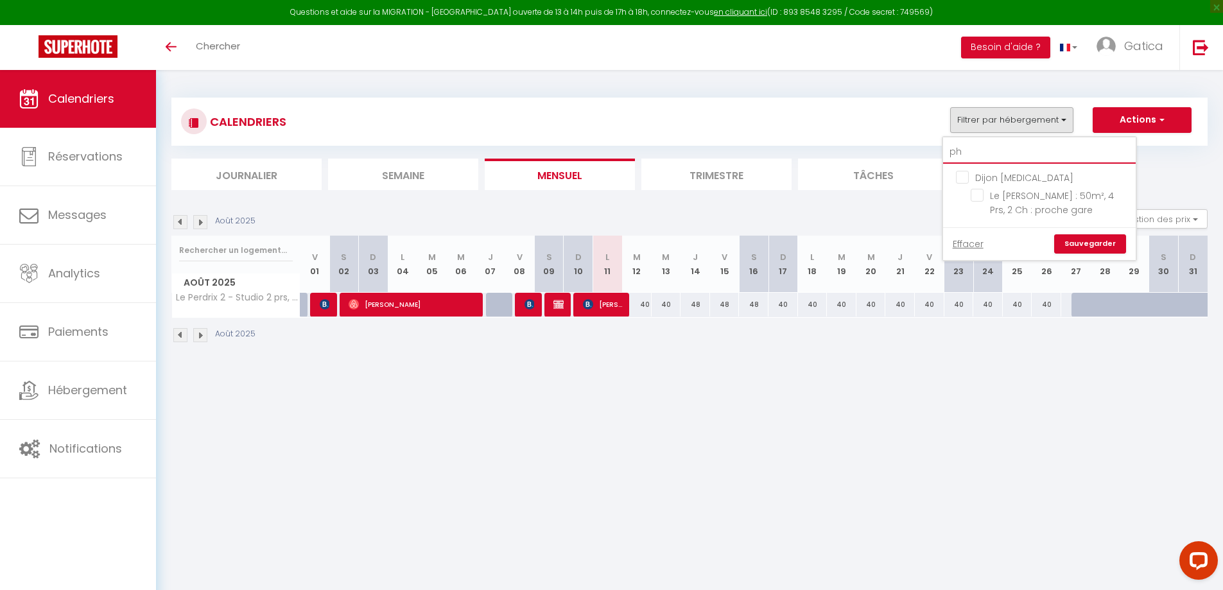
scroll to position [0, 0]
click at [979, 195] on input "Le [PERSON_NAME] : 50m², 4 Prs, 2 Ch : proche gare" at bounding box center [1050, 195] width 160 height 13
click at [1076, 248] on link "Sauvegarder" at bounding box center [1090, 243] width 72 height 19
